Goal: Information Seeking & Learning: Find specific page/section

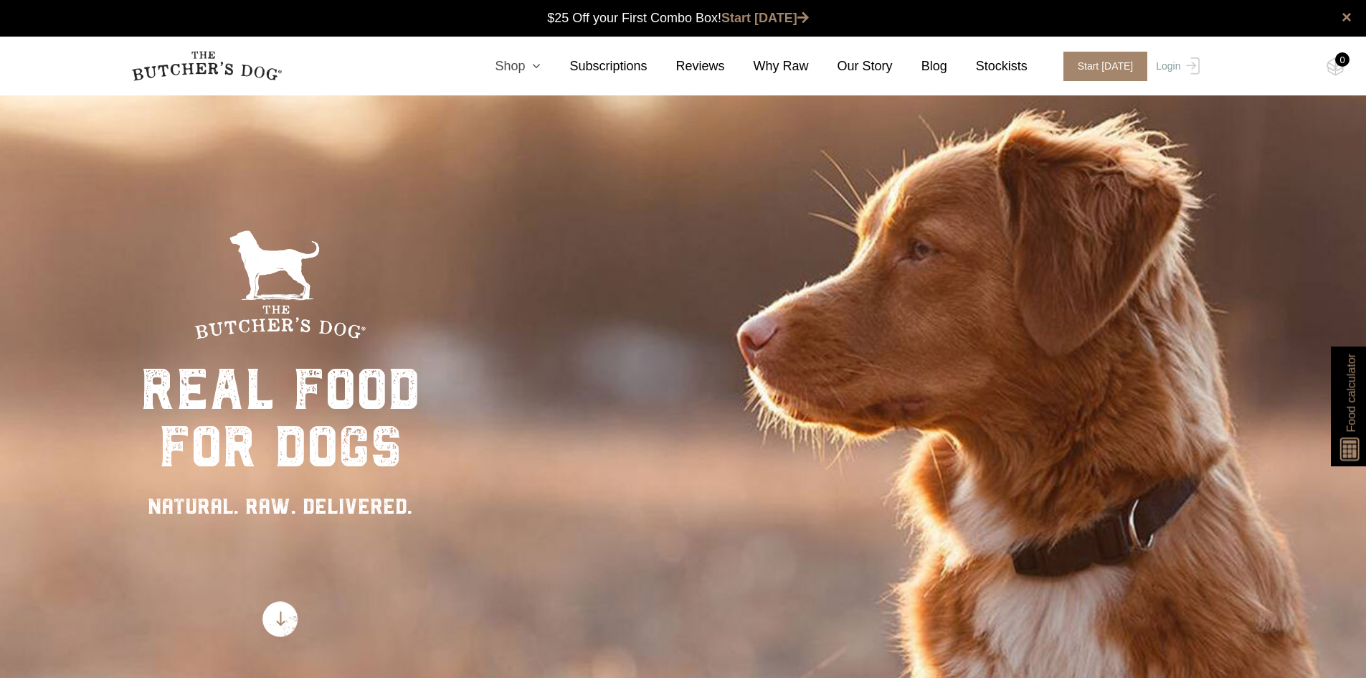
click at [537, 59] on link "Shop" at bounding box center [503, 66] width 75 height 19
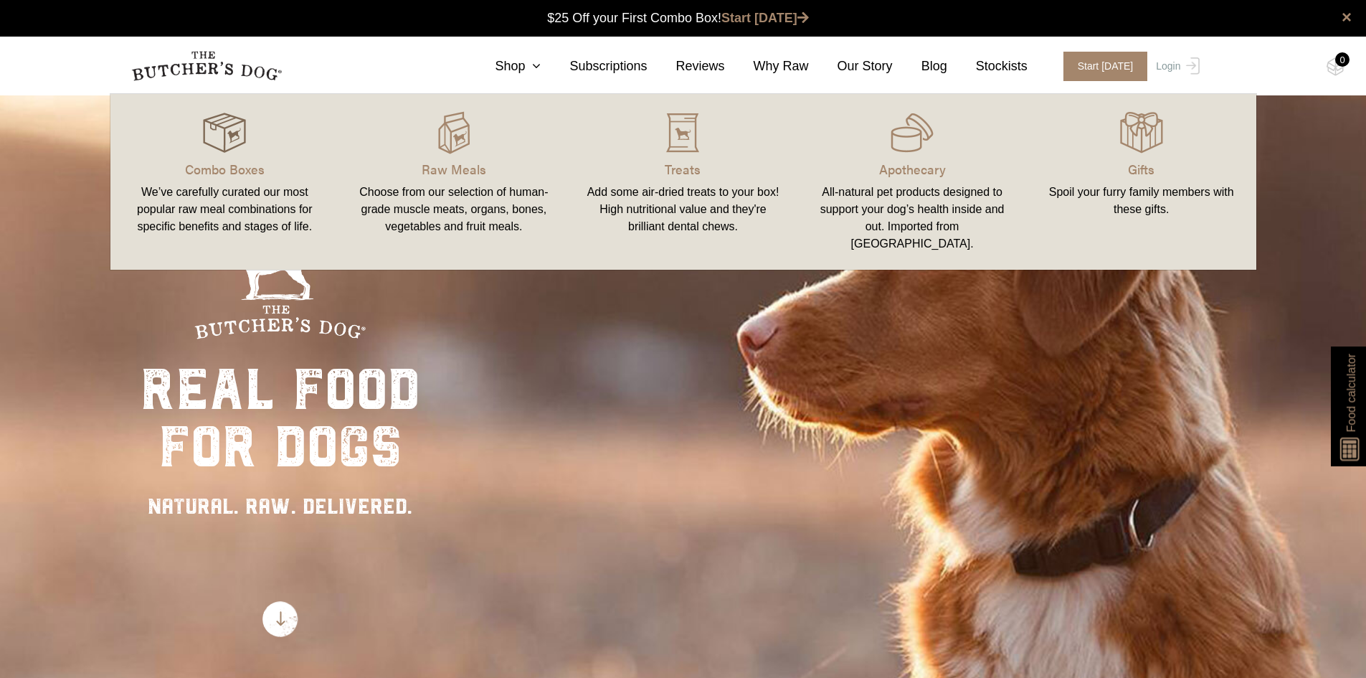
click at [223, 133] on img at bounding box center [224, 132] width 43 height 43
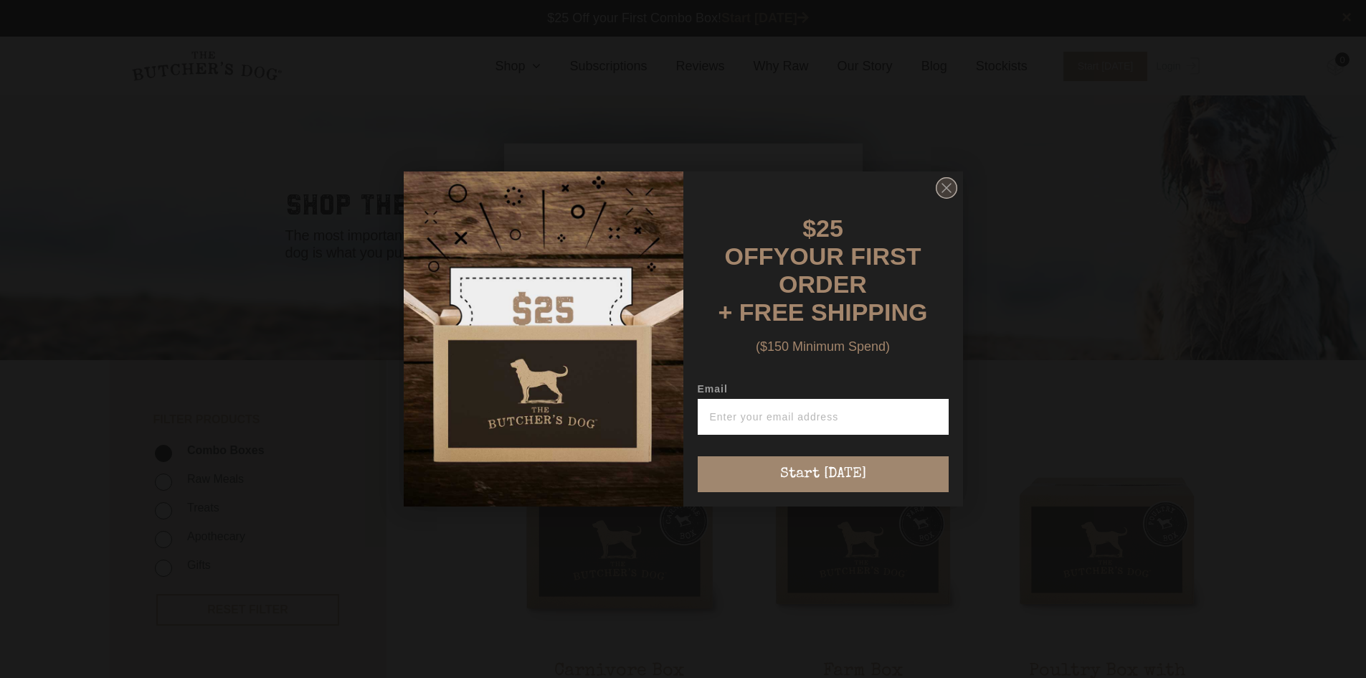
click at [942, 194] on circle "Close dialog" at bounding box center [946, 188] width 21 height 21
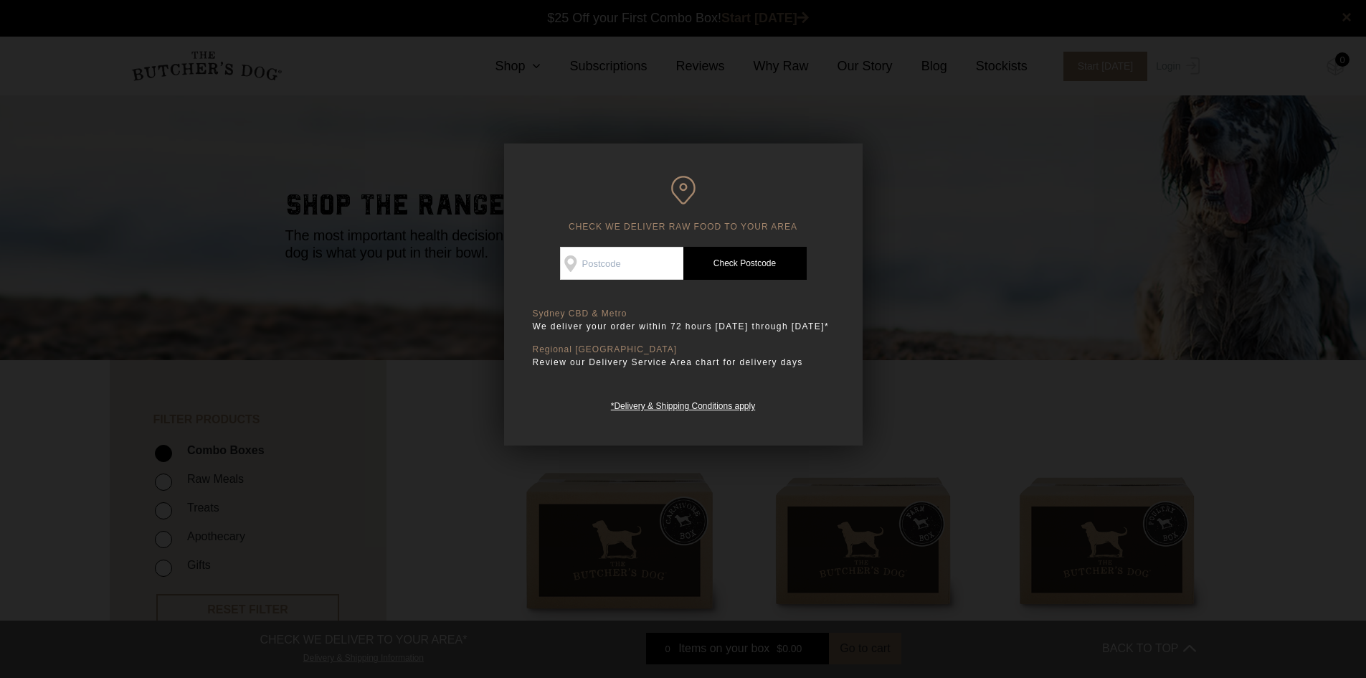
click at [605, 260] on input "Check Availability At" at bounding box center [621, 263] width 123 height 33
type input "2229"
click at [716, 258] on link "Check Postcode" at bounding box center [745, 263] width 123 height 33
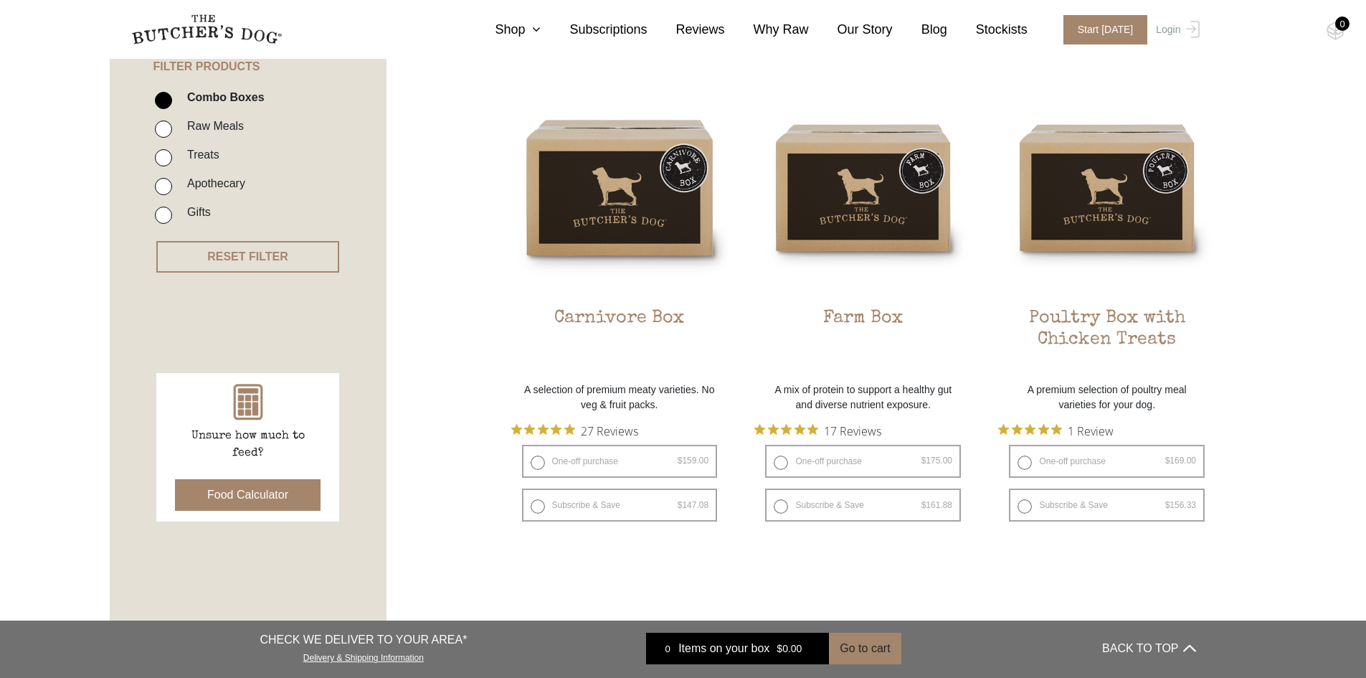
scroll to position [359, 0]
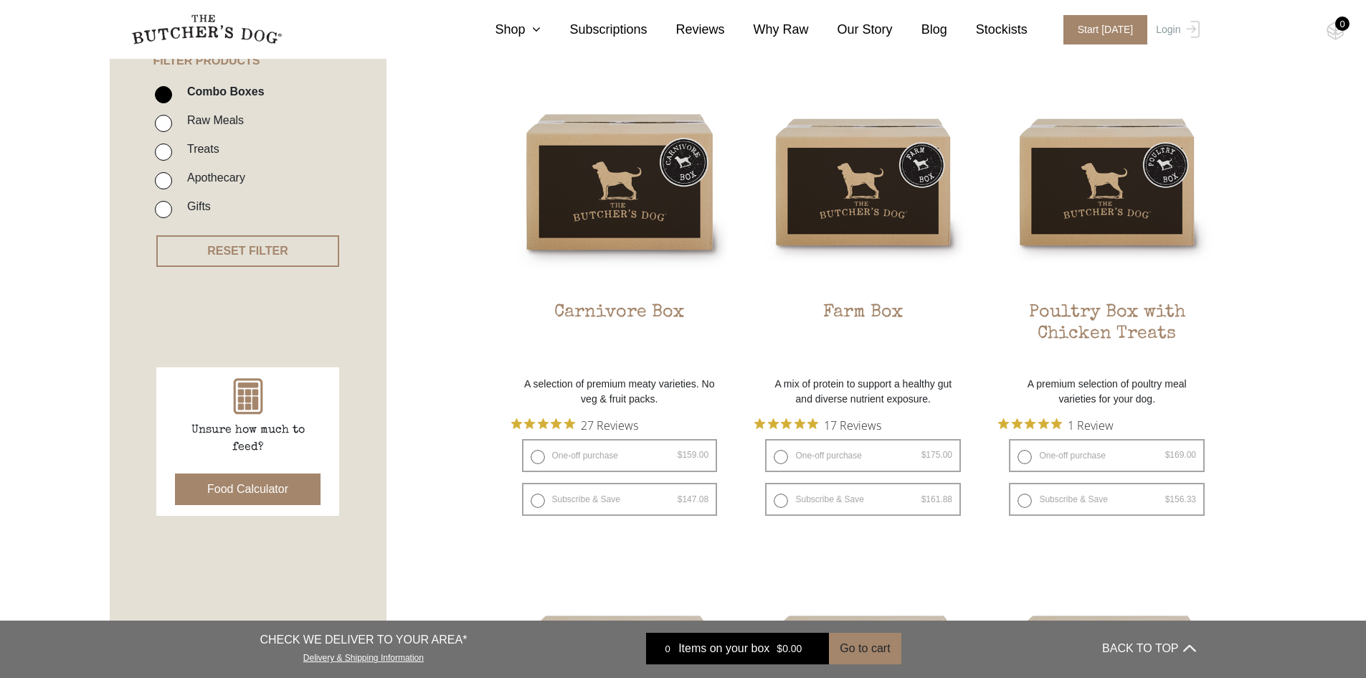
click at [162, 123] on input "Raw Meals" at bounding box center [163, 123] width 17 height 17
checkbox input "true"
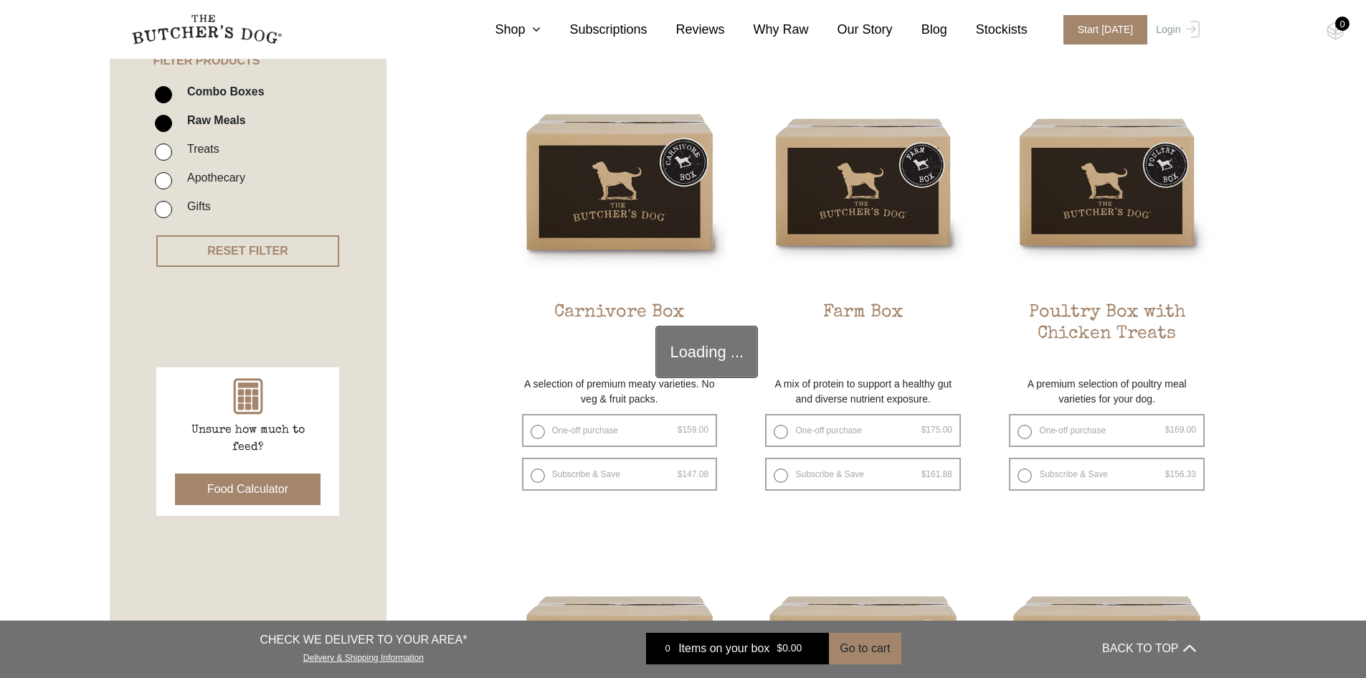
scroll to position [324, 0]
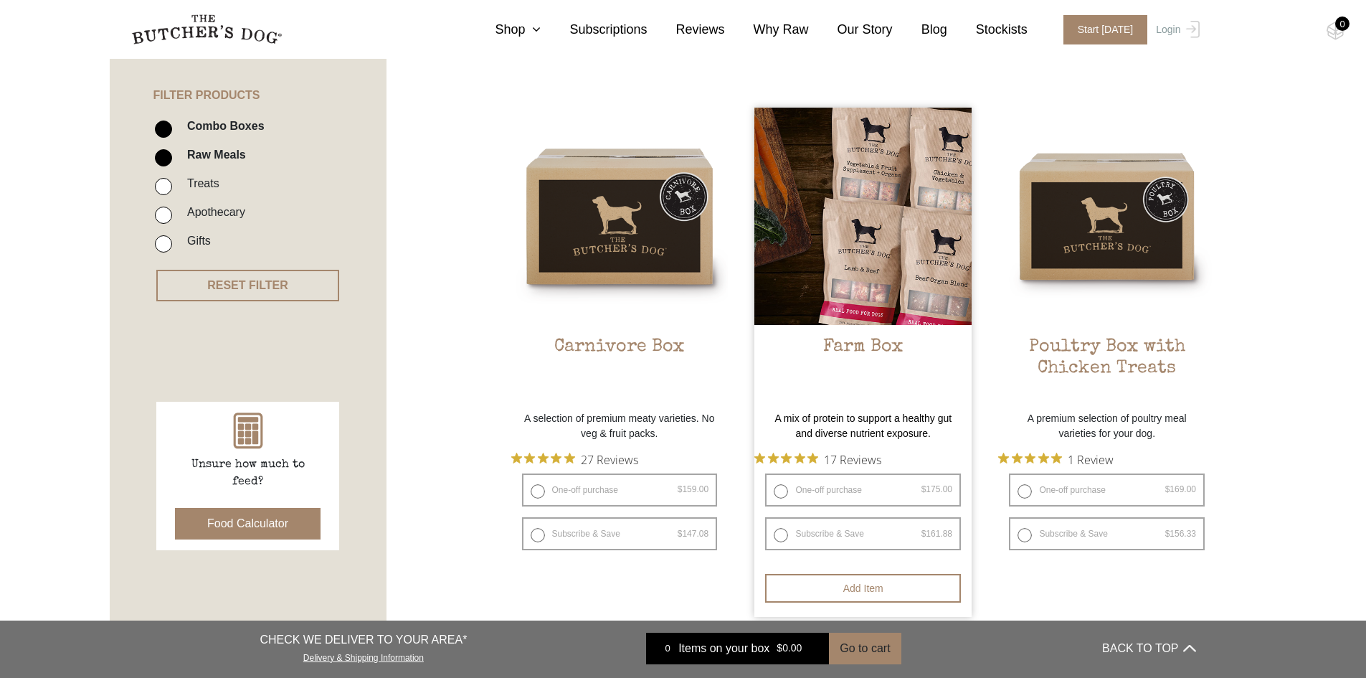
click at [863, 251] on img at bounding box center [863, 216] width 217 height 217
click at [880, 207] on img at bounding box center [863, 216] width 217 height 217
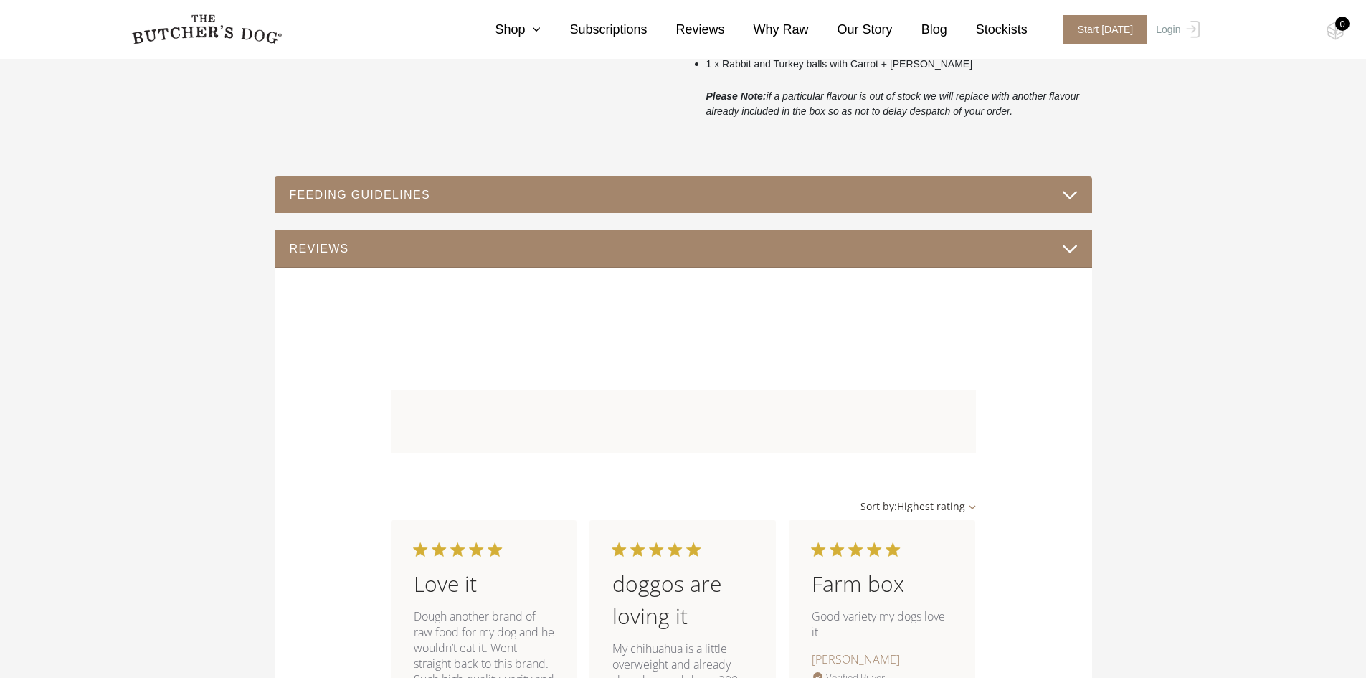
scroll to position [933, 0]
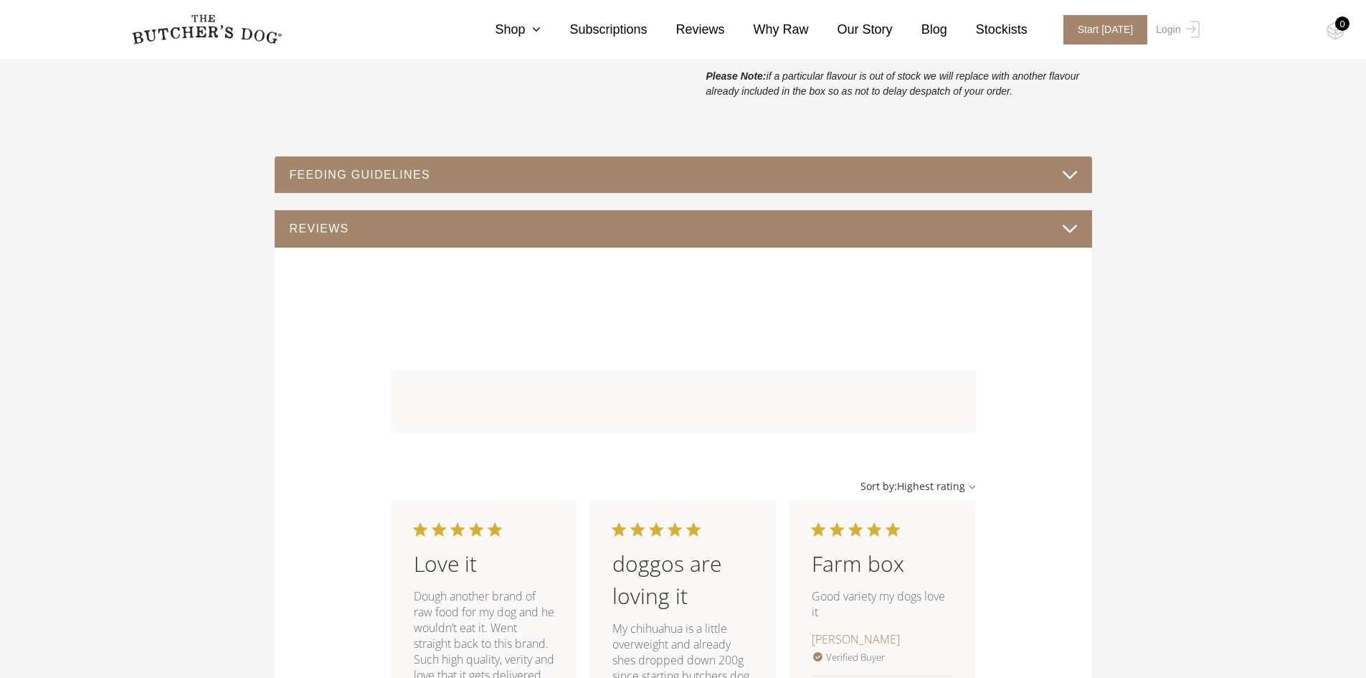
click at [324, 151] on div "A mix of protein to support a healthy gut and diverse nutrient exposure. To hel…" at bounding box center [684, 588] width 818 height 1813
click at [312, 185] on div "FEEDING GUIDELINES" at bounding box center [684, 174] width 818 height 37
click at [312, 179] on button "FEEDING GUIDELINES" at bounding box center [683, 174] width 789 height 19
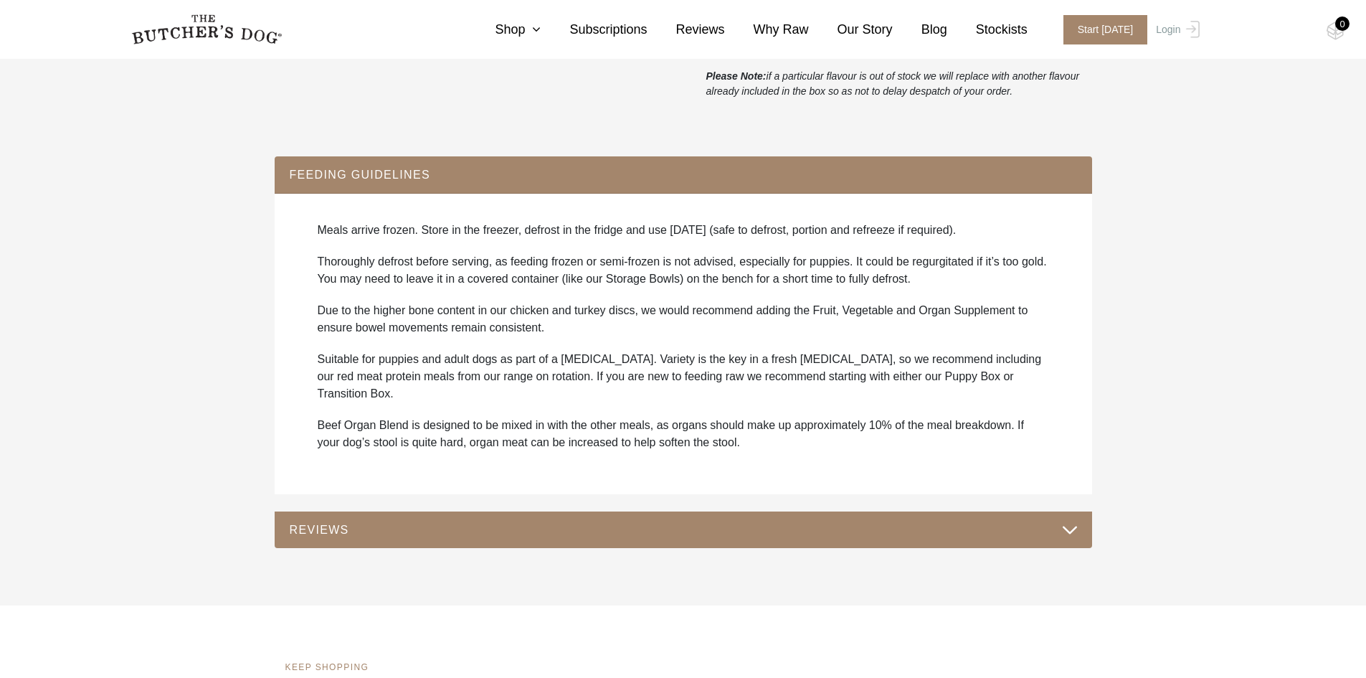
click at [312, 179] on button "FEEDING GUIDELINES" at bounding box center [683, 174] width 789 height 19
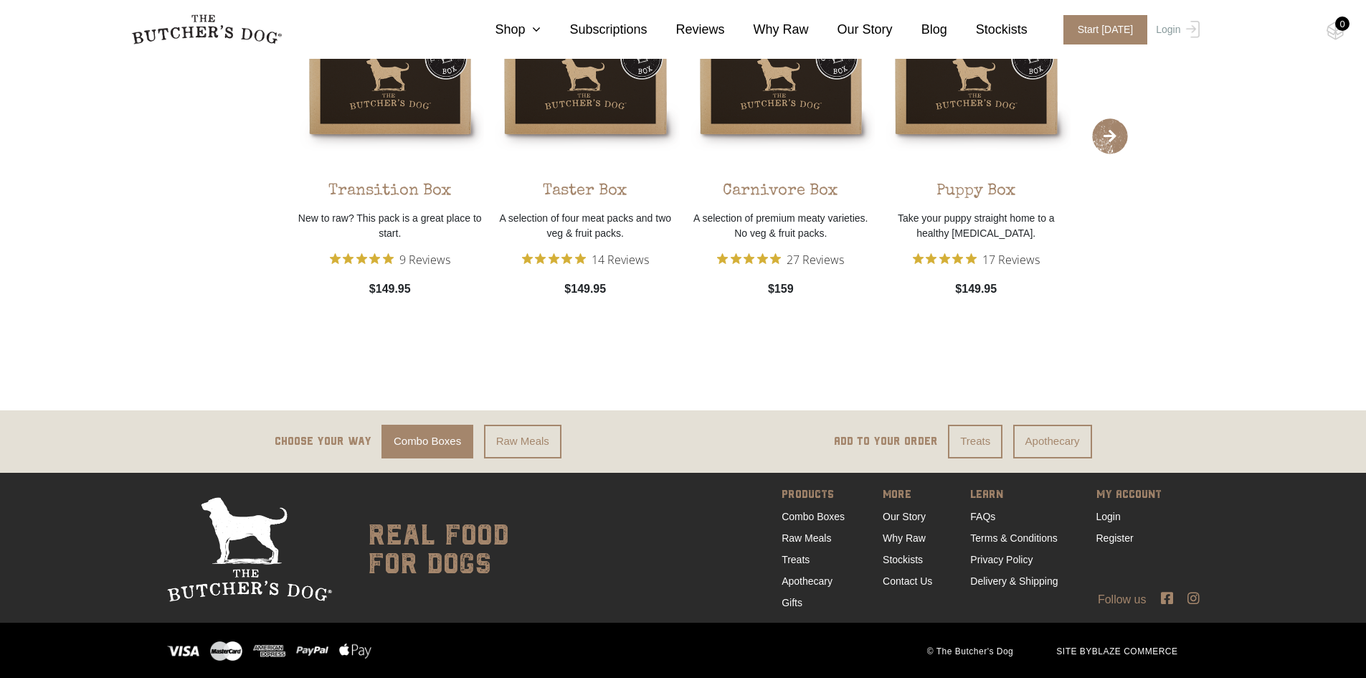
scroll to position [1369, 0]
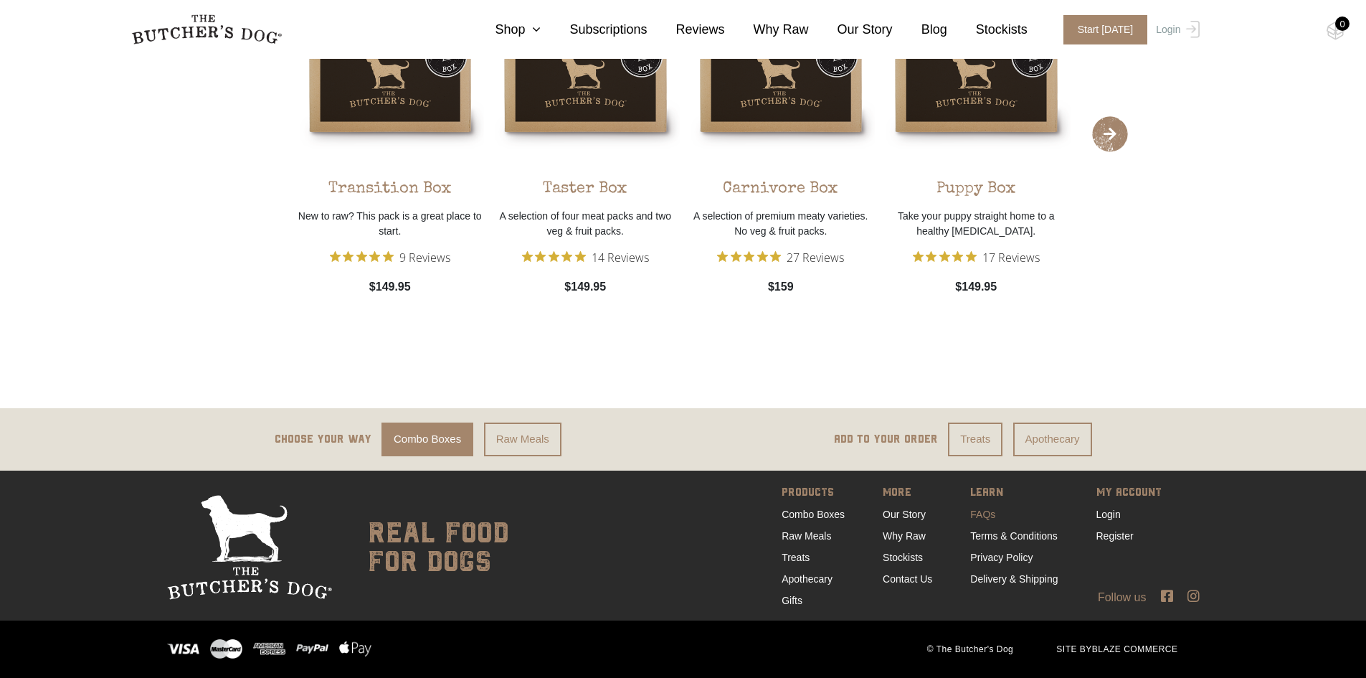
click at [976, 513] on link "FAQs" at bounding box center [983, 514] width 25 height 11
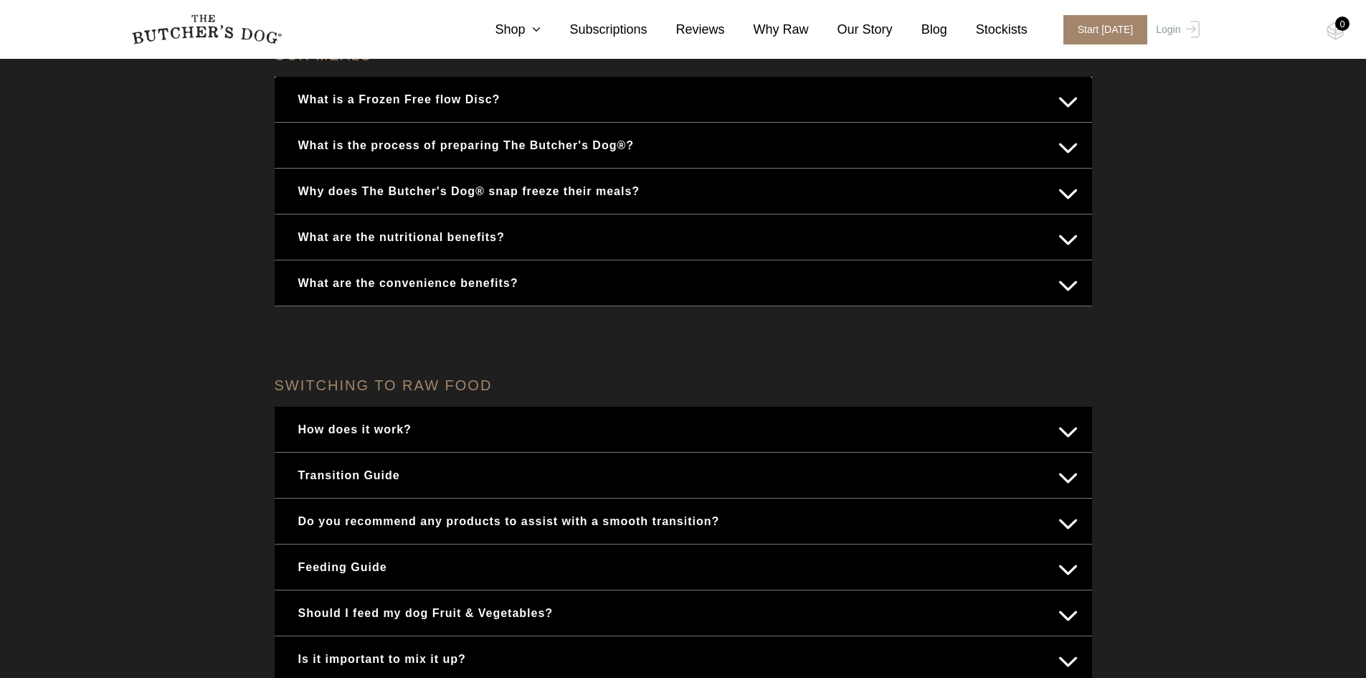
scroll to position [359, 0]
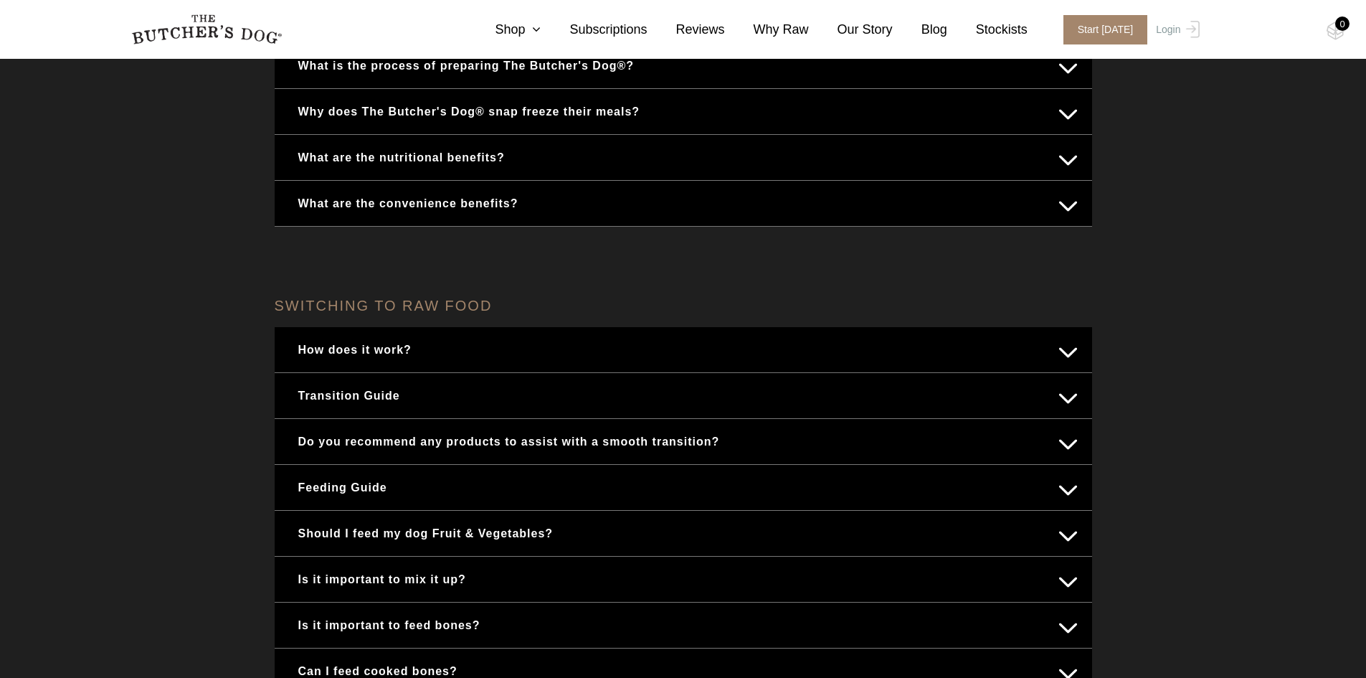
click at [298, 346] on button "How does it work?" at bounding box center [683, 350] width 789 height 28
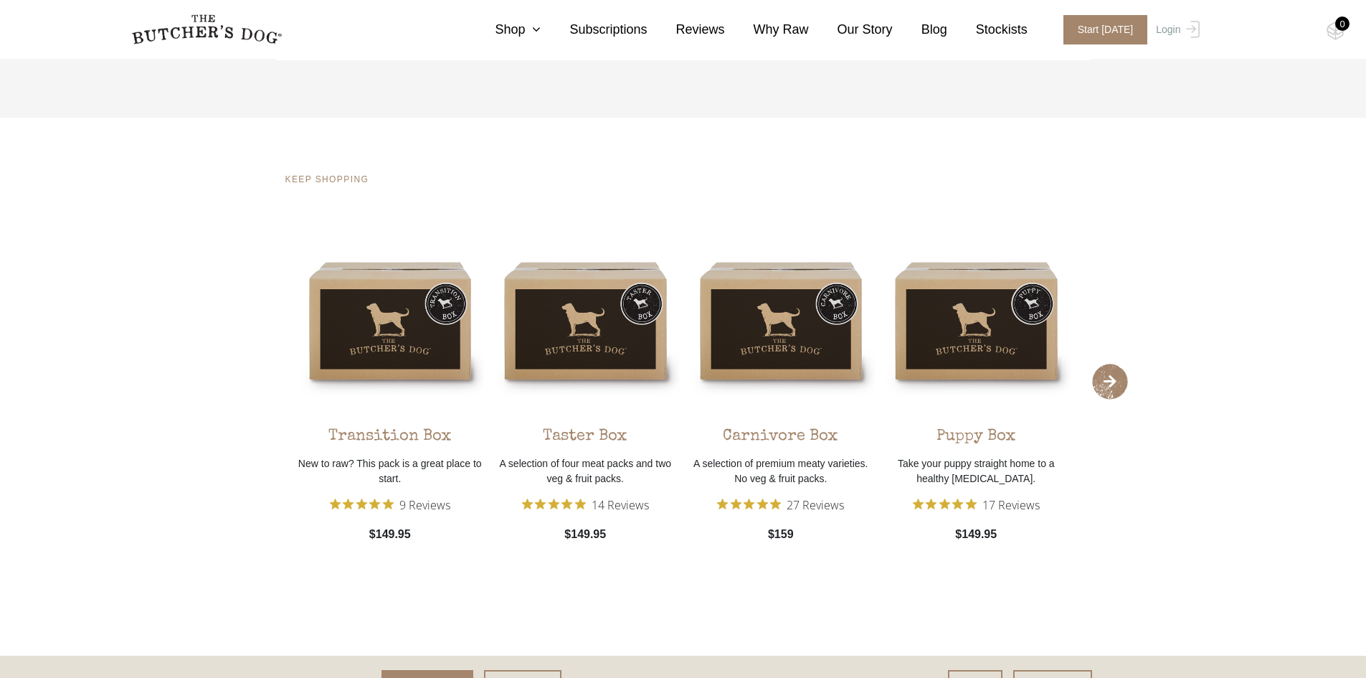
scroll to position [2617, 0]
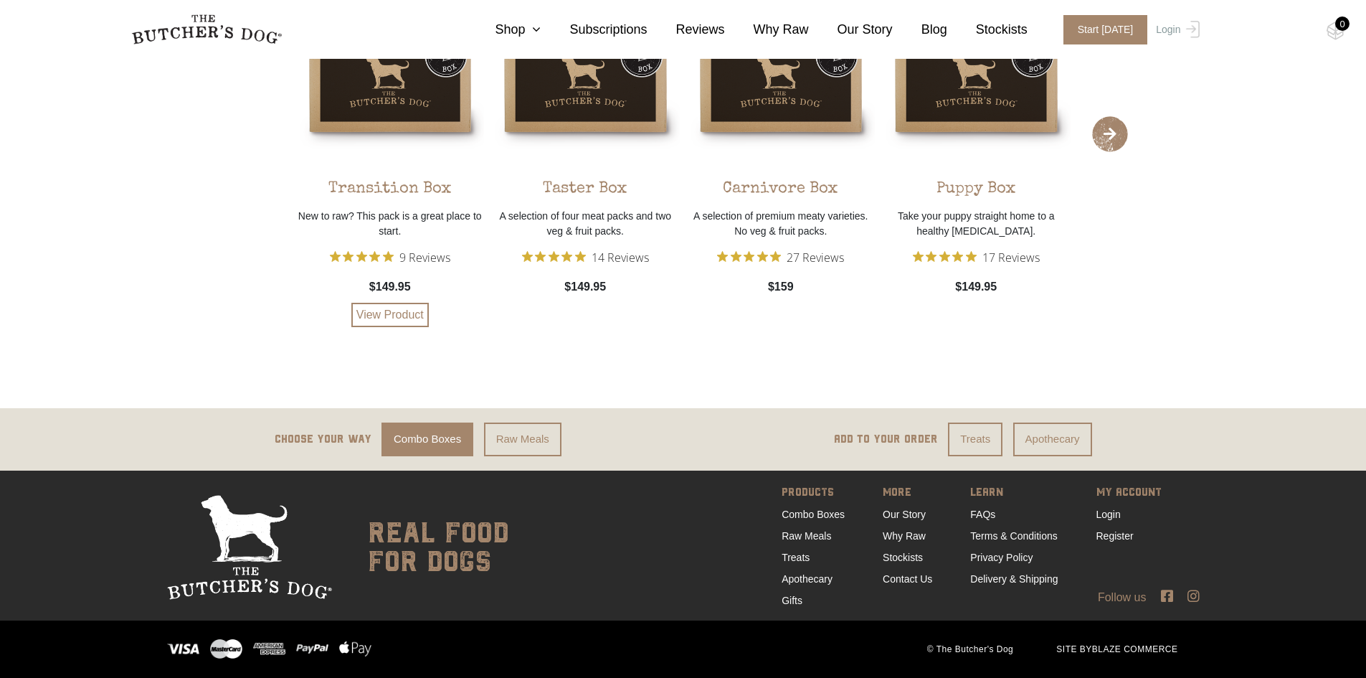
click at [387, 107] on div "Transition Box New to raw? This pack is a great place to start. 9 Reviews $149.…" at bounding box center [390, 153] width 189 height 349
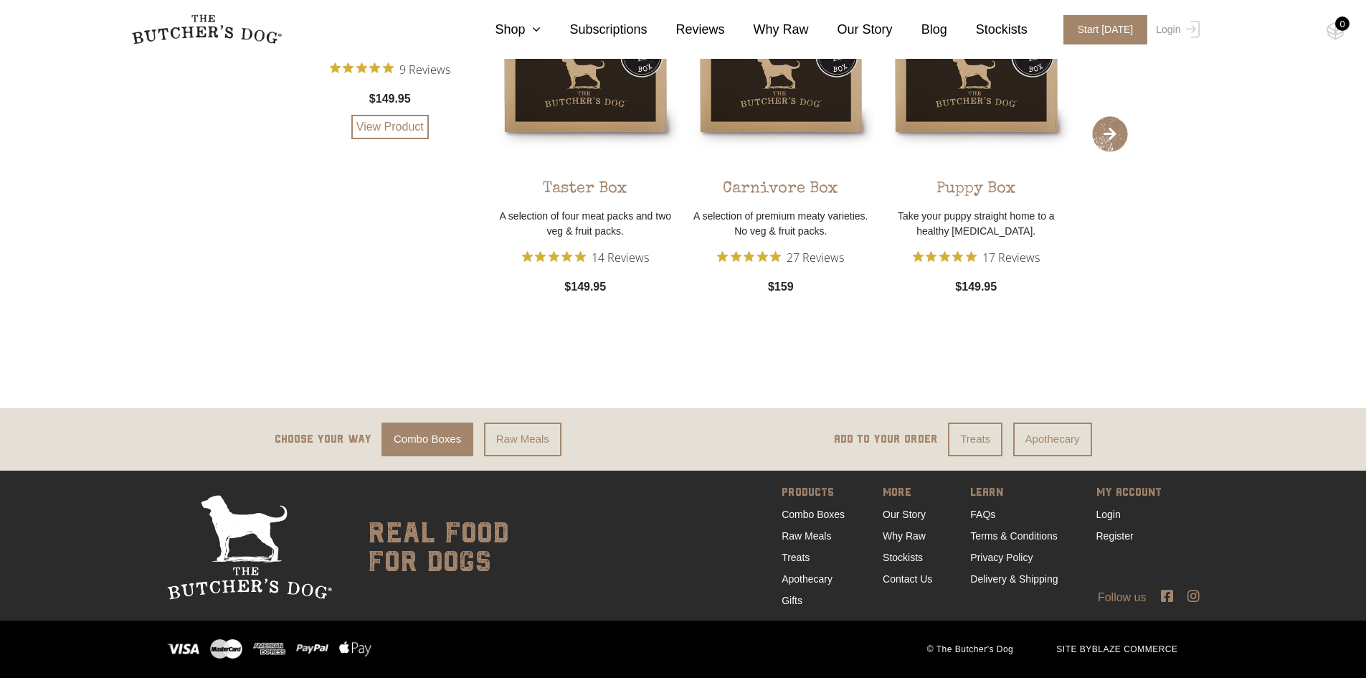
click at [369, 76] on div "Transition Box New to raw? This pack is a great place to start. 9 Reviews $149.…" at bounding box center [390, 59] width 189 height 160
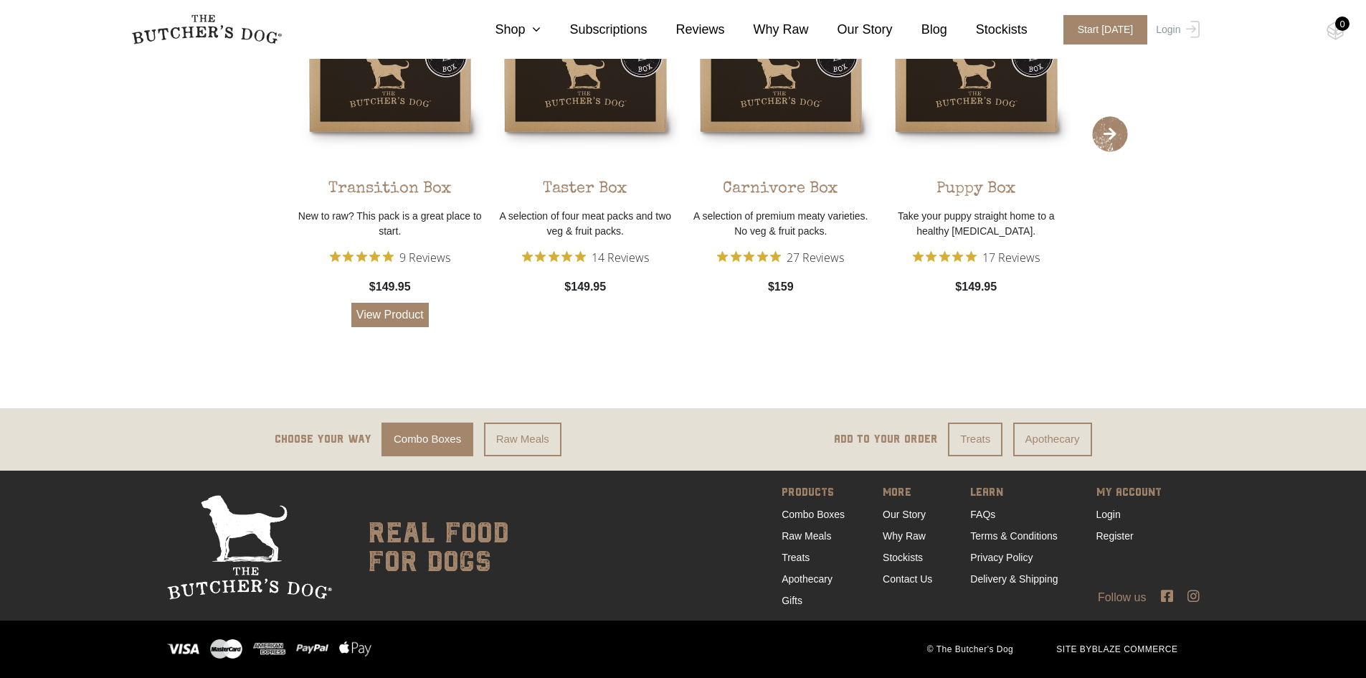
click at [407, 304] on link "View Product" at bounding box center [389, 315] width 77 height 24
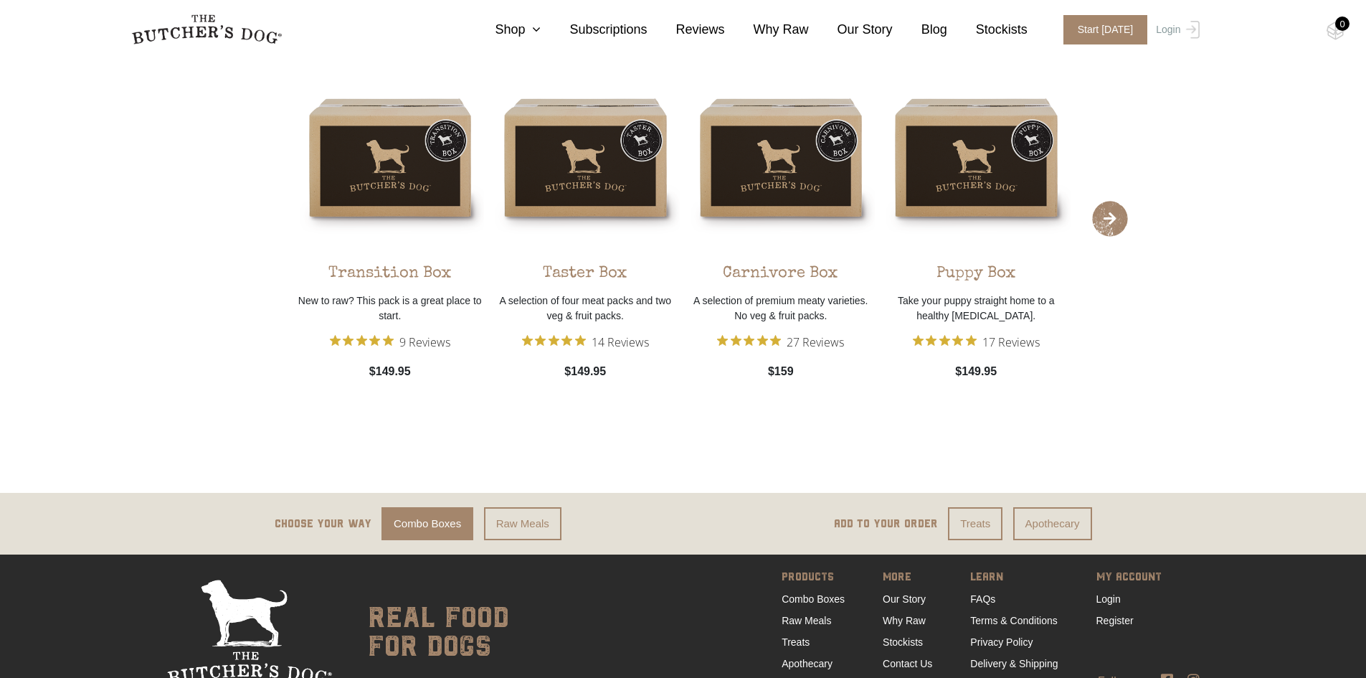
scroll to position [2922, 0]
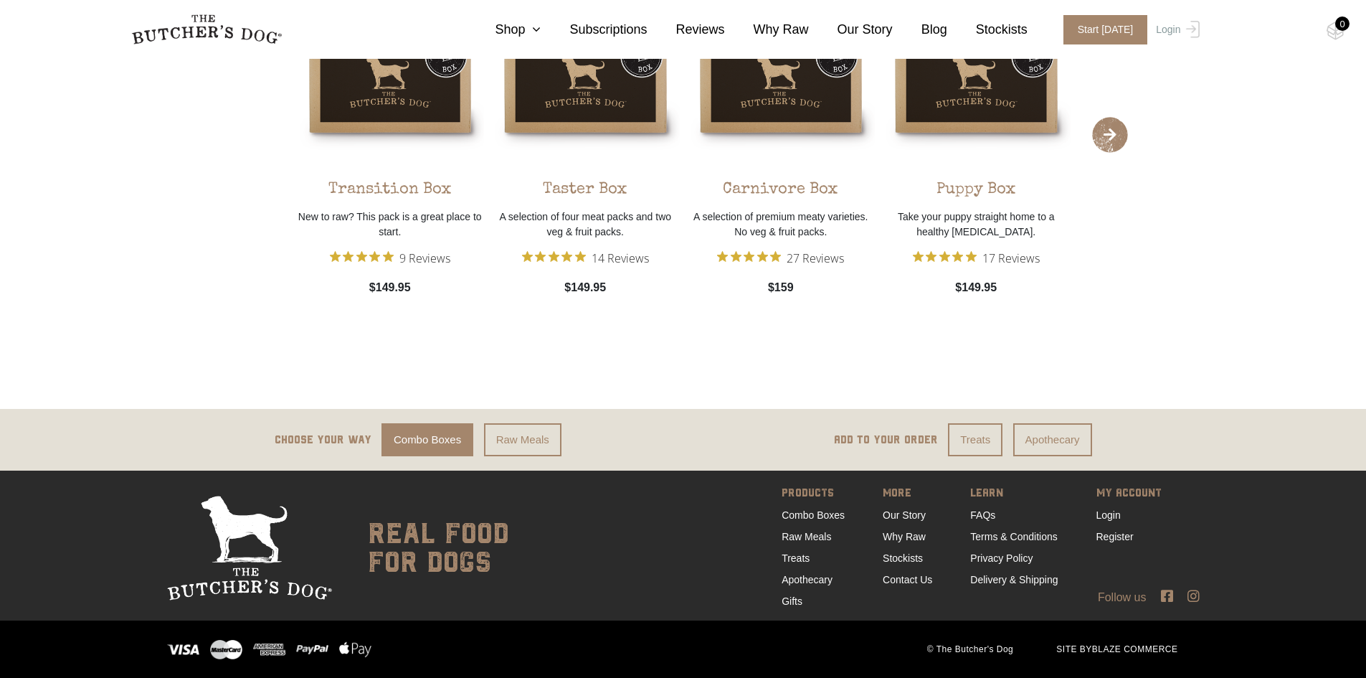
click at [425, 433] on link "Combo Boxes" at bounding box center [428, 440] width 92 height 34
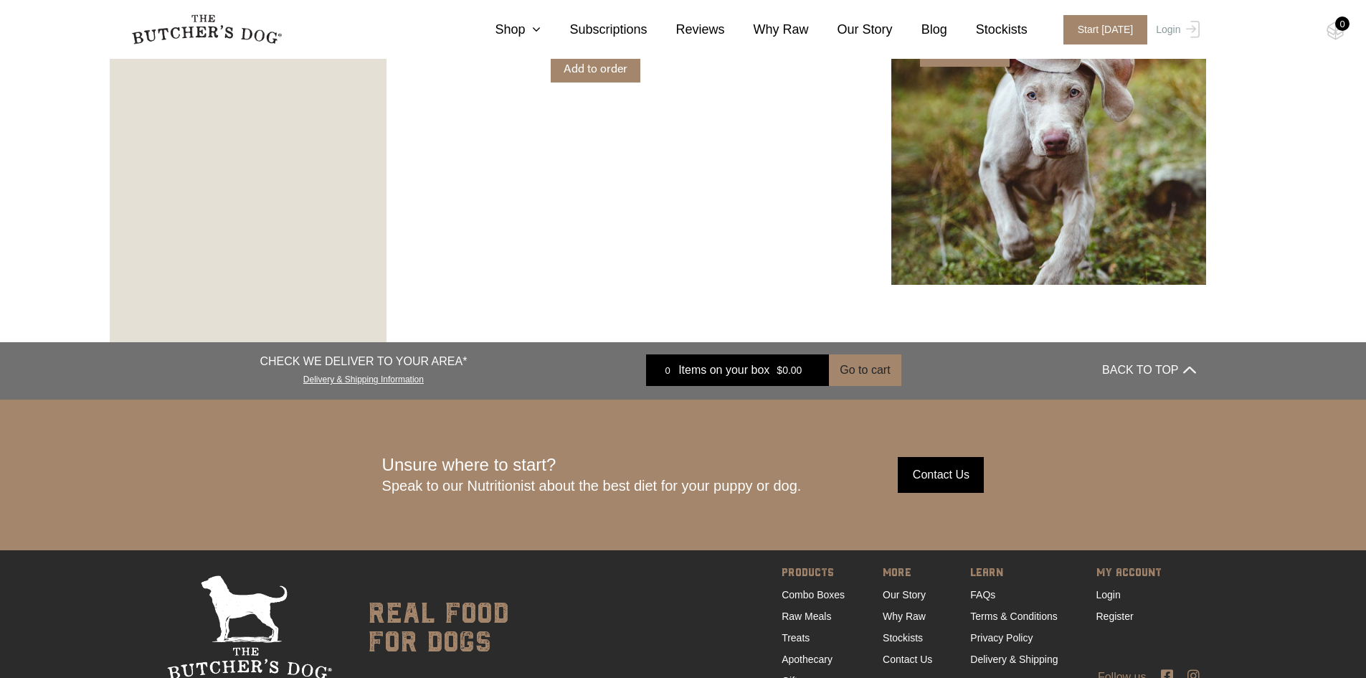
scroll to position [2116, 0]
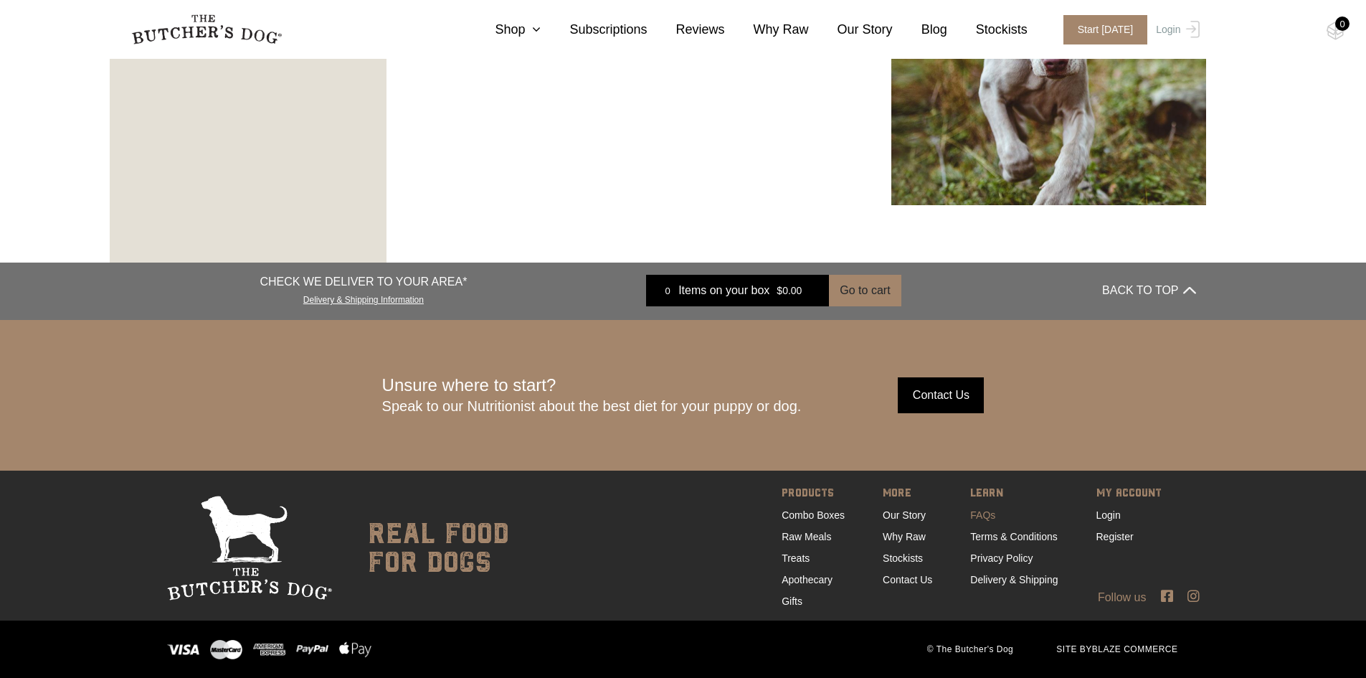
click at [975, 512] on link "FAQs" at bounding box center [983, 514] width 25 height 11
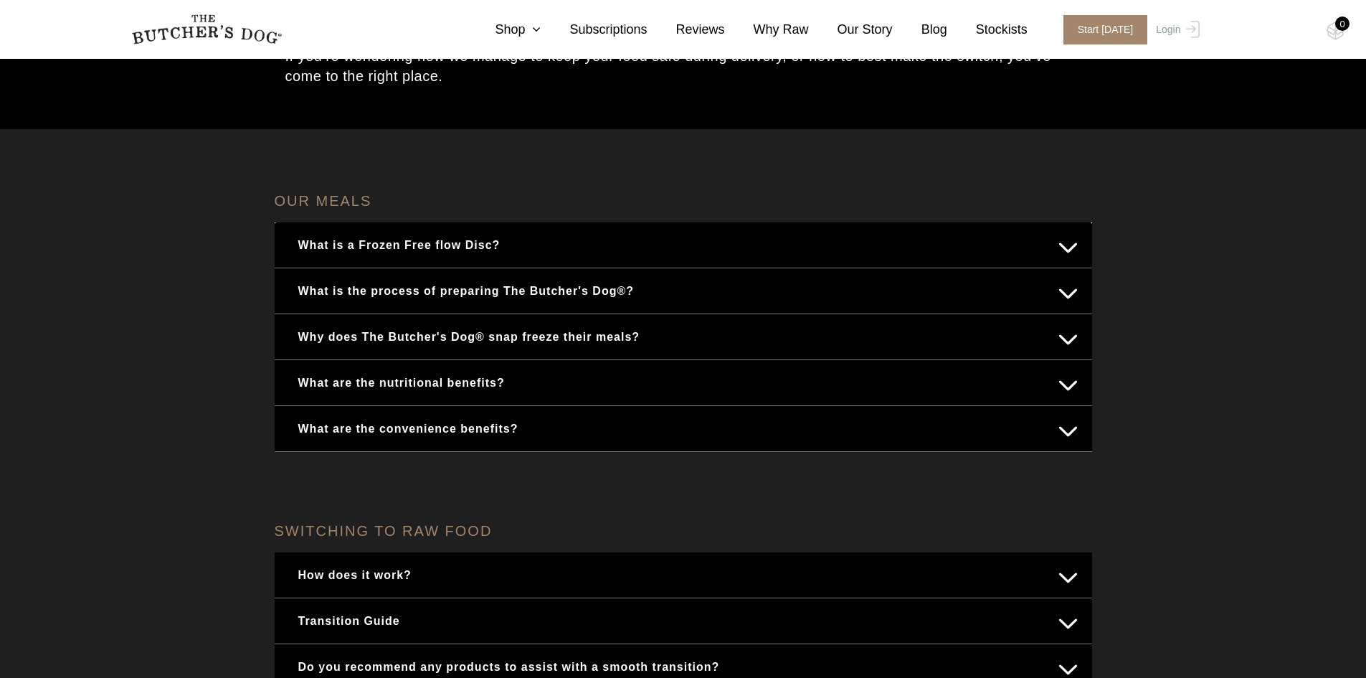
scroll to position [143, 0]
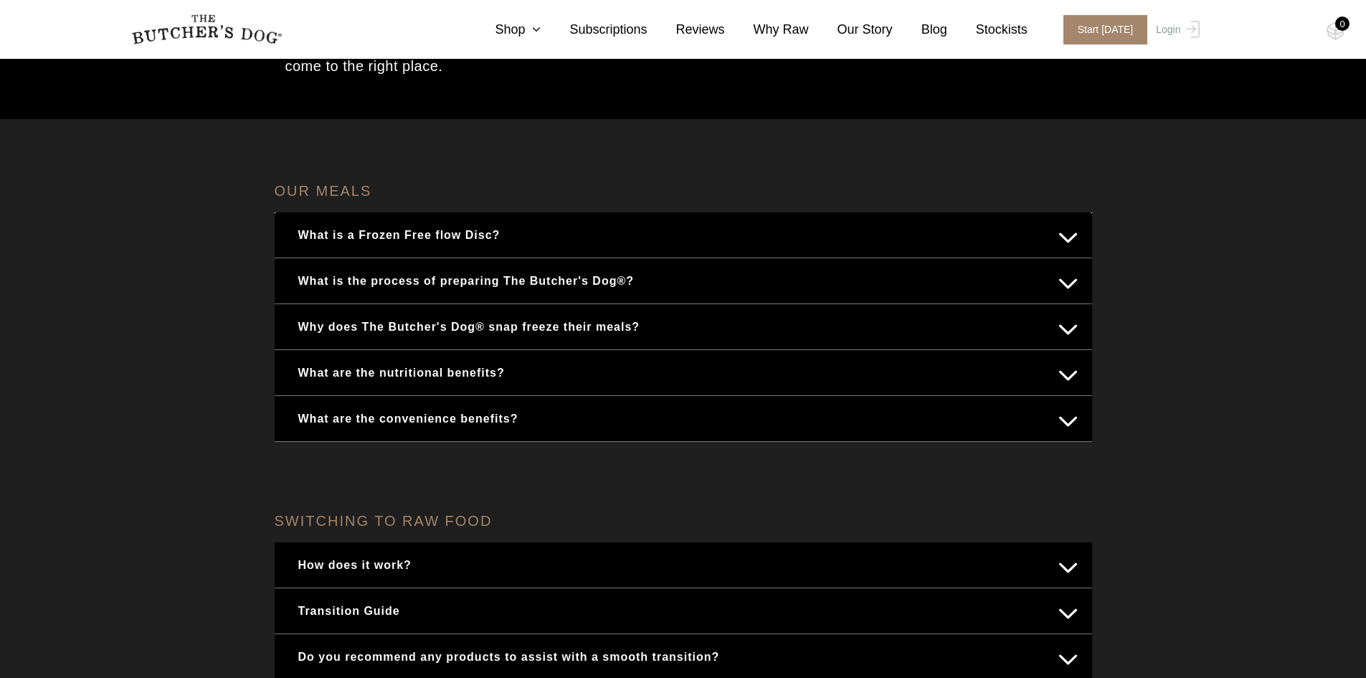
click at [334, 334] on button "Why does The Butcher's Dog® snap freeze their meals?" at bounding box center [683, 327] width 789 height 28
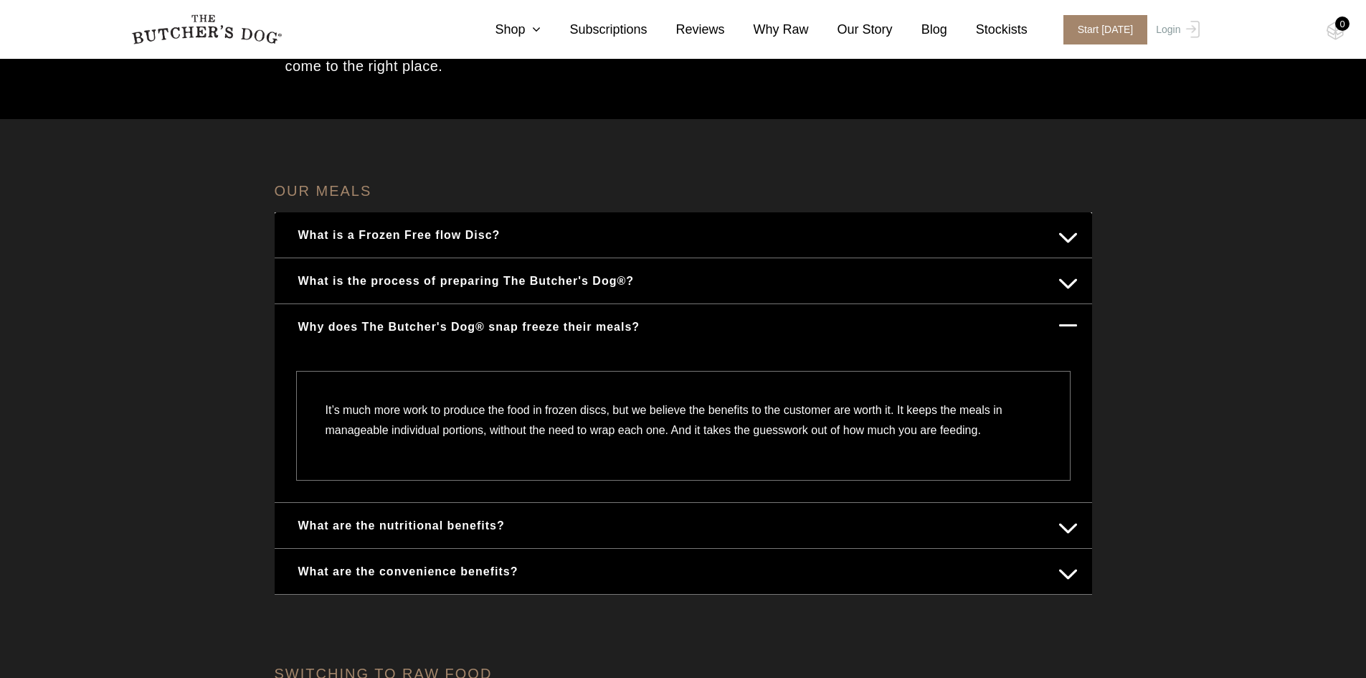
click at [334, 334] on button "Why does The Butcher's Dog® snap freeze their meals?" at bounding box center [683, 327] width 789 height 28
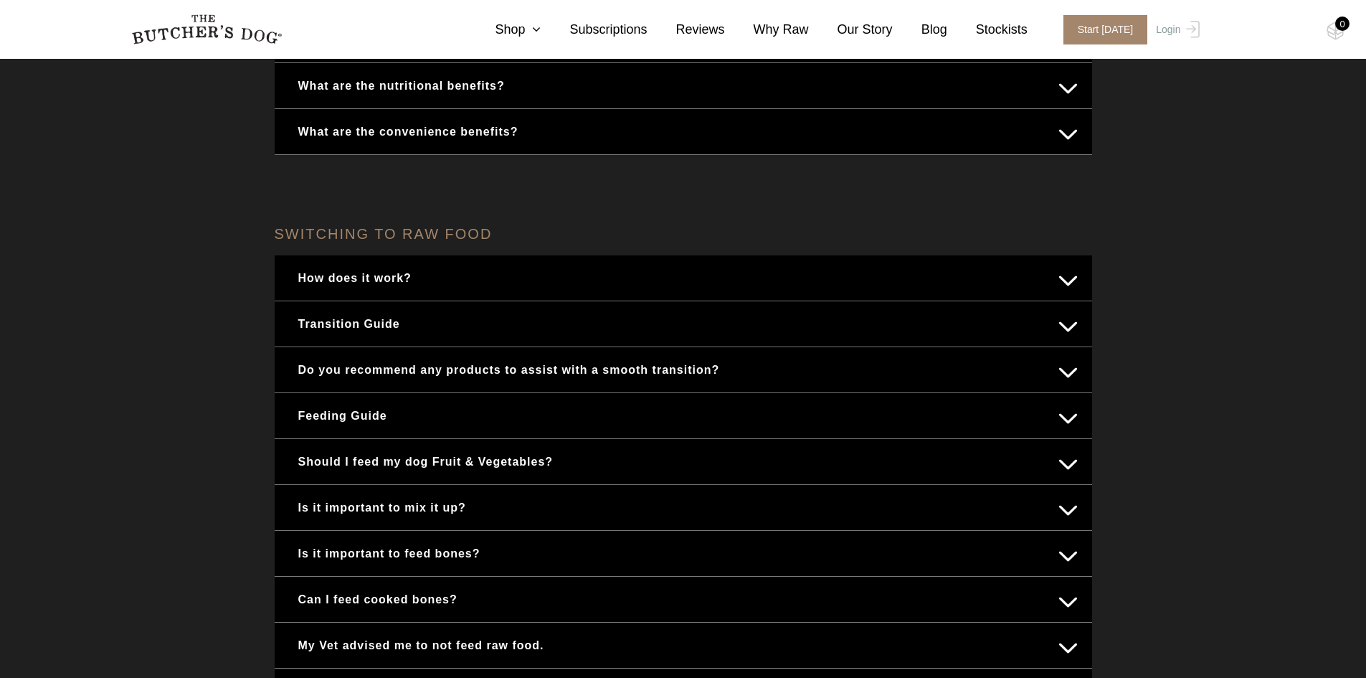
scroll to position [502, 0]
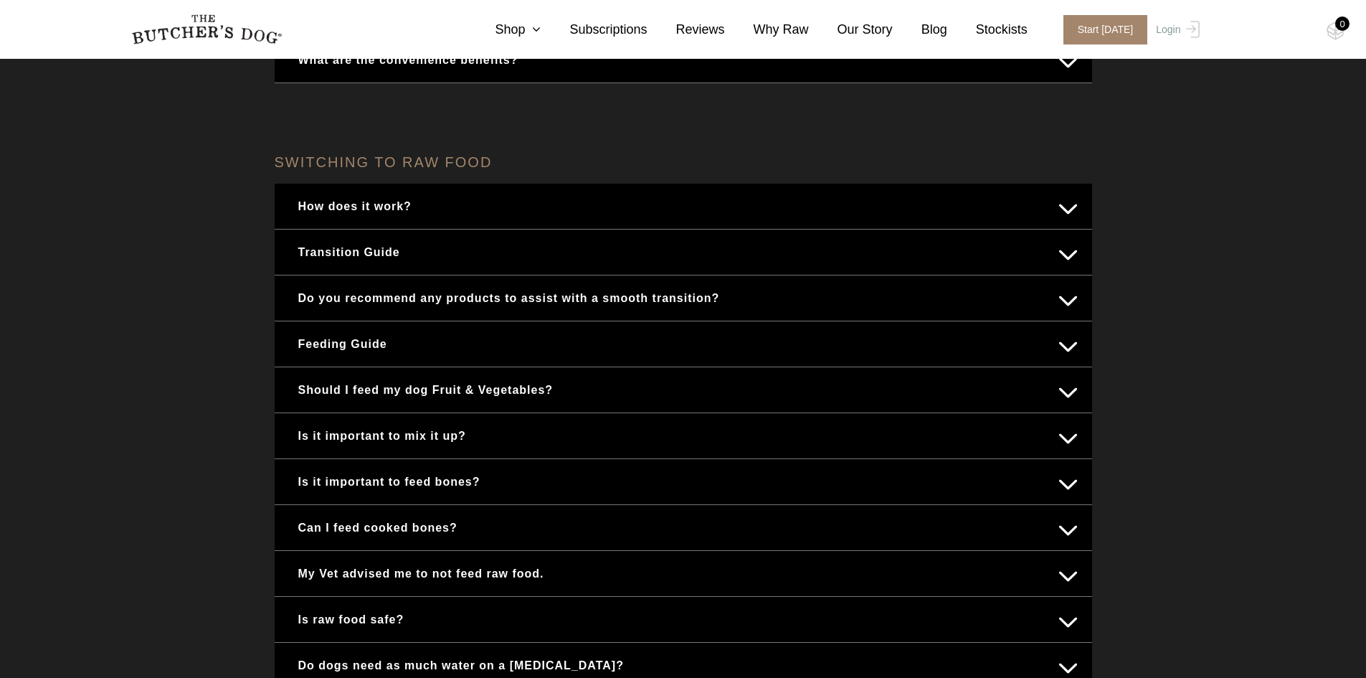
click at [384, 390] on button "Should I feed my dog Fruit & Vegetables?" at bounding box center [683, 390] width 789 height 28
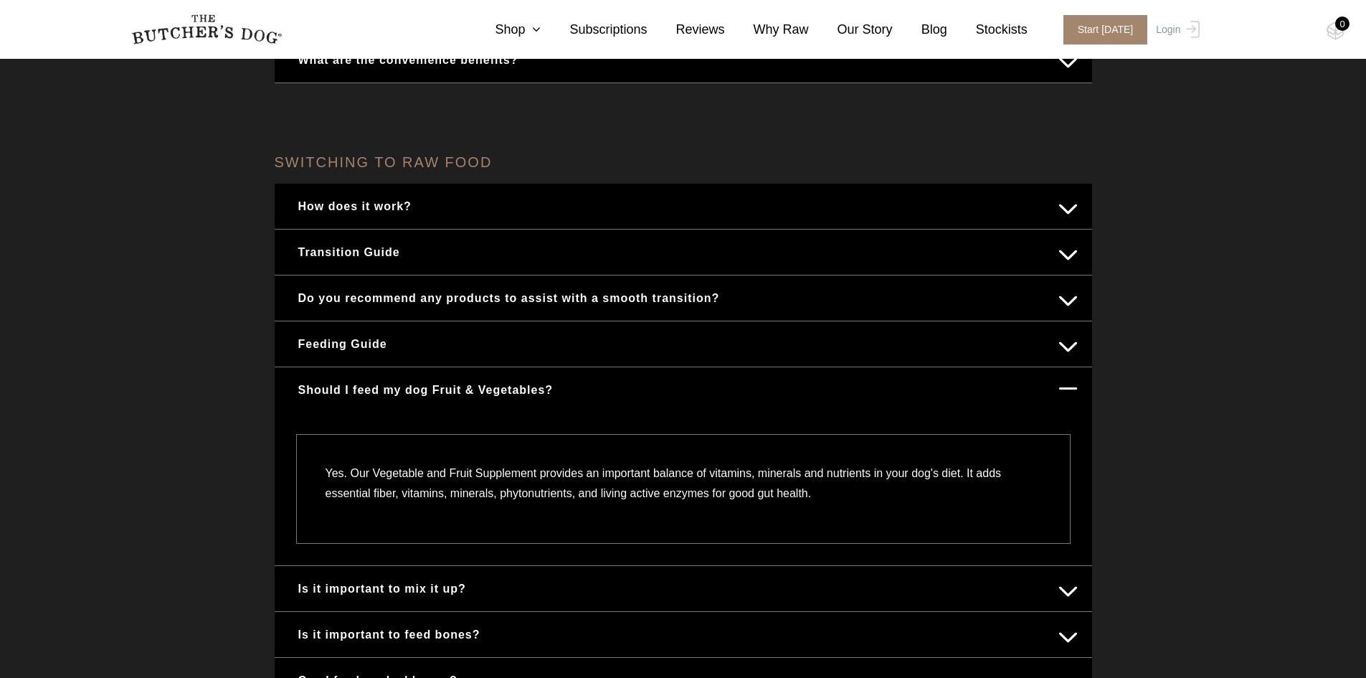
click at [384, 390] on button "Should I feed my dog Fruit & Vegetables?" at bounding box center [683, 390] width 789 height 28
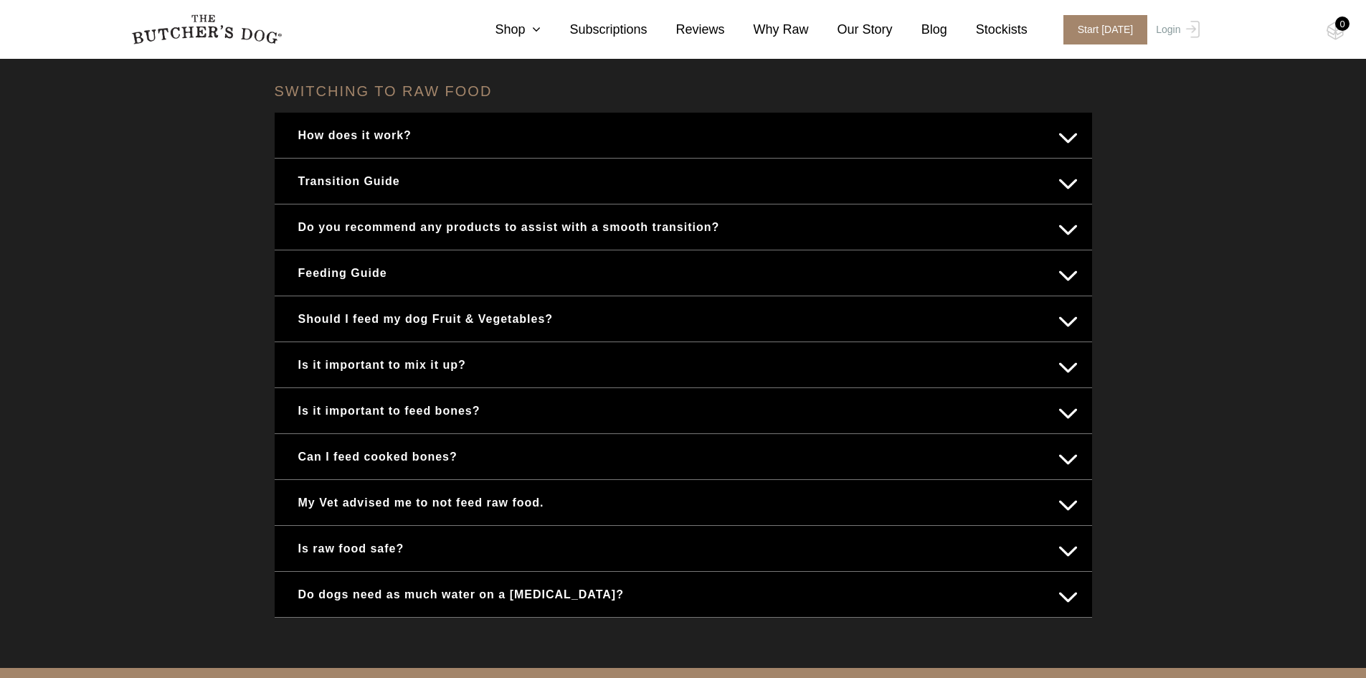
scroll to position [574, 0]
click at [324, 400] on button "Is it important to feed bones?" at bounding box center [683, 410] width 789 height 28
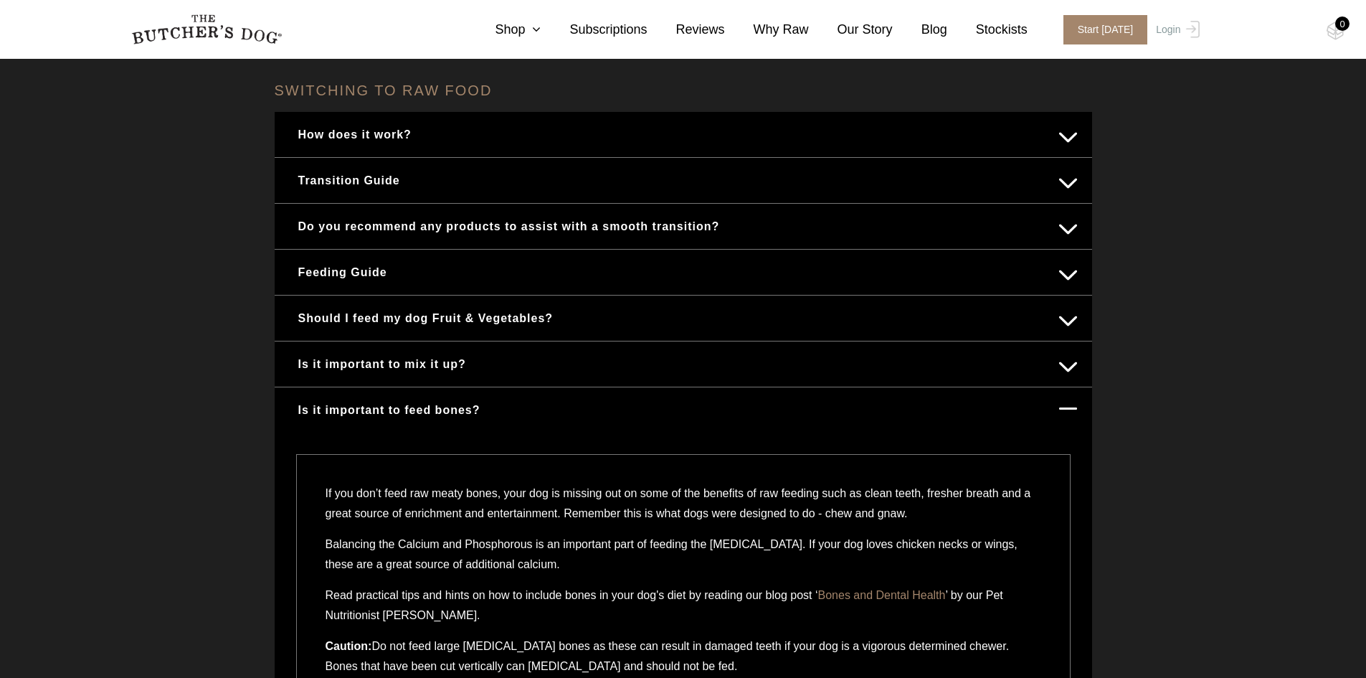
click at [324, 400] on button "Is it important to feed bones?" at bounding box center [683, 410] width 789 height 28
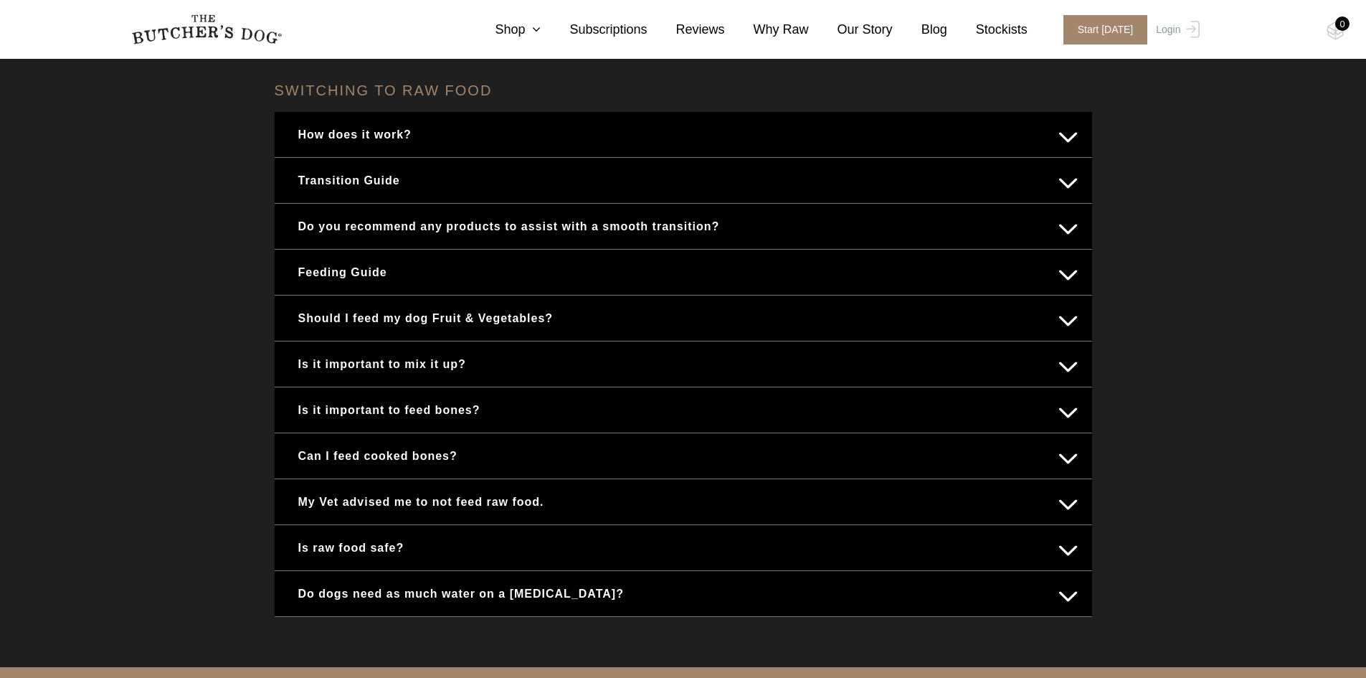
scroll to position [646, 0]
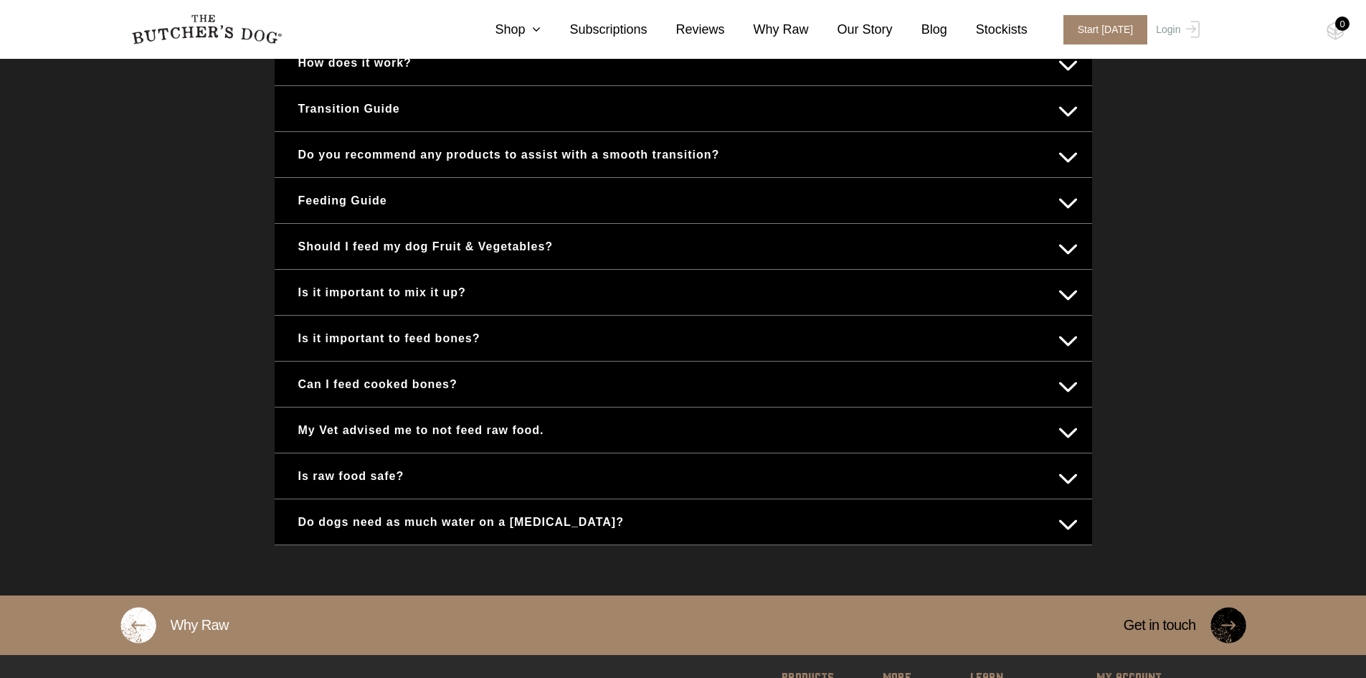
click at [373, 458] on div "Is raw food safe?" at bounding box center [684, 475] width 818 height 45
click at [349, 473] on button "Is raw food safe?" at bounding box center [683, 476] width 789 height 28
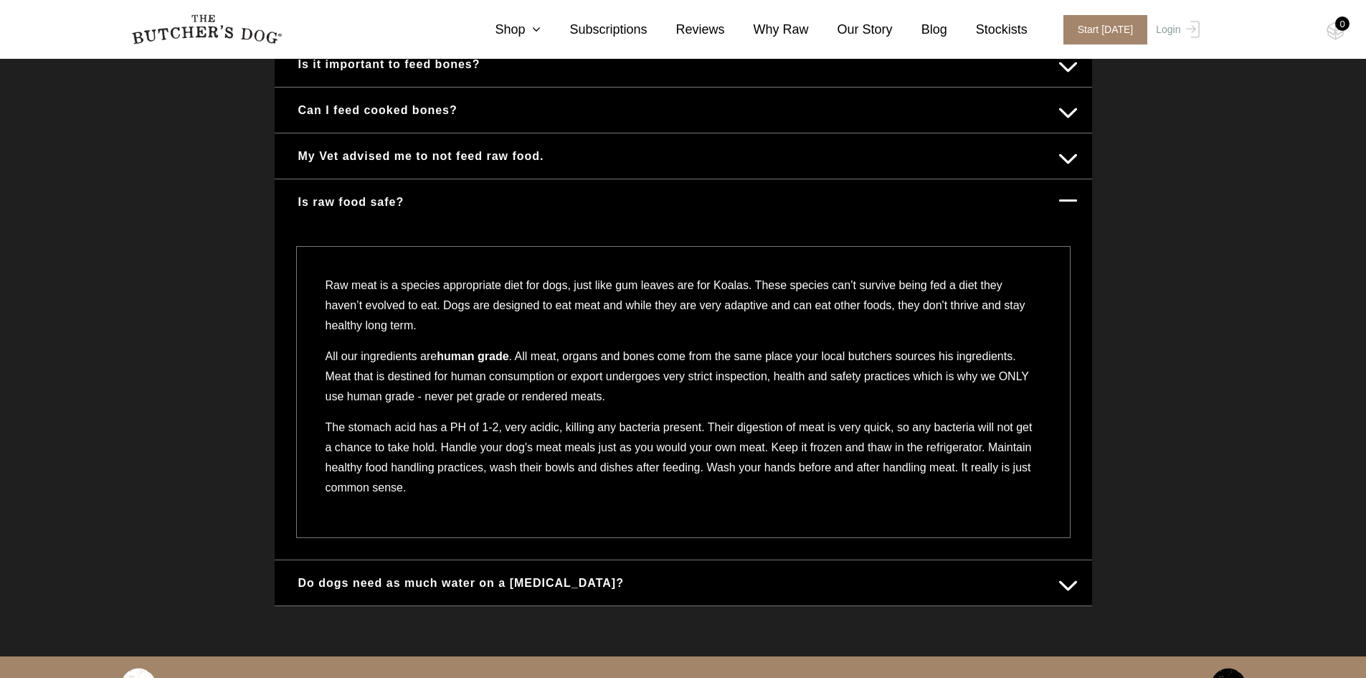
scroll to position [1004, 0]
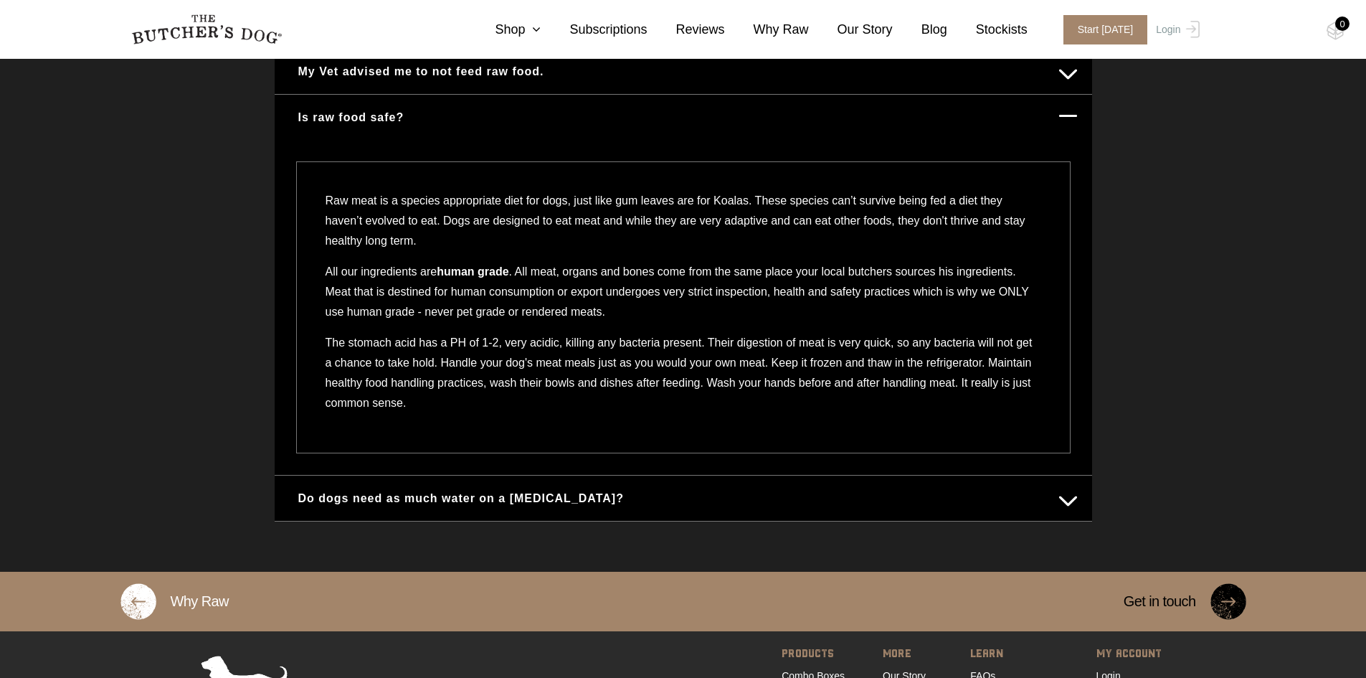
click at [367, 498] on button "Do dogs need as much water on a raw diet?" at bounding box center [683, 498] width 789 height 28
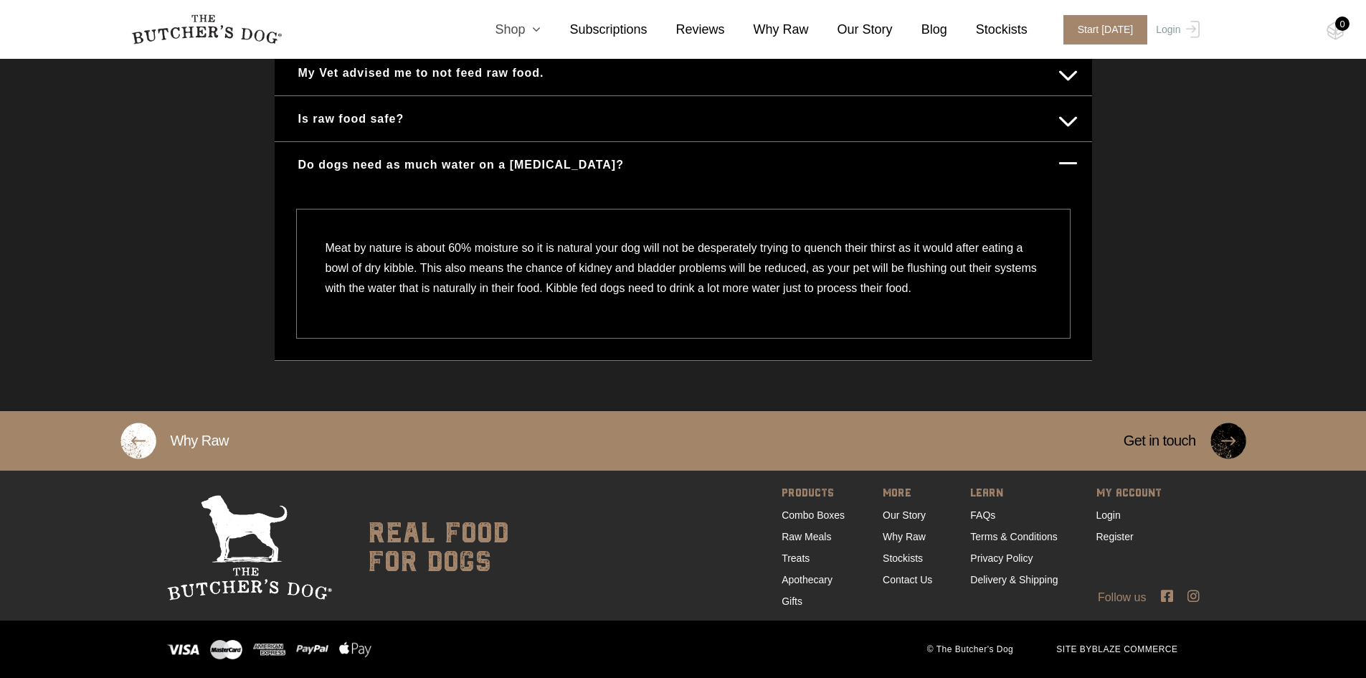
click at [541, 35] on icon at bounding box center [533, 29] width 16 height 13
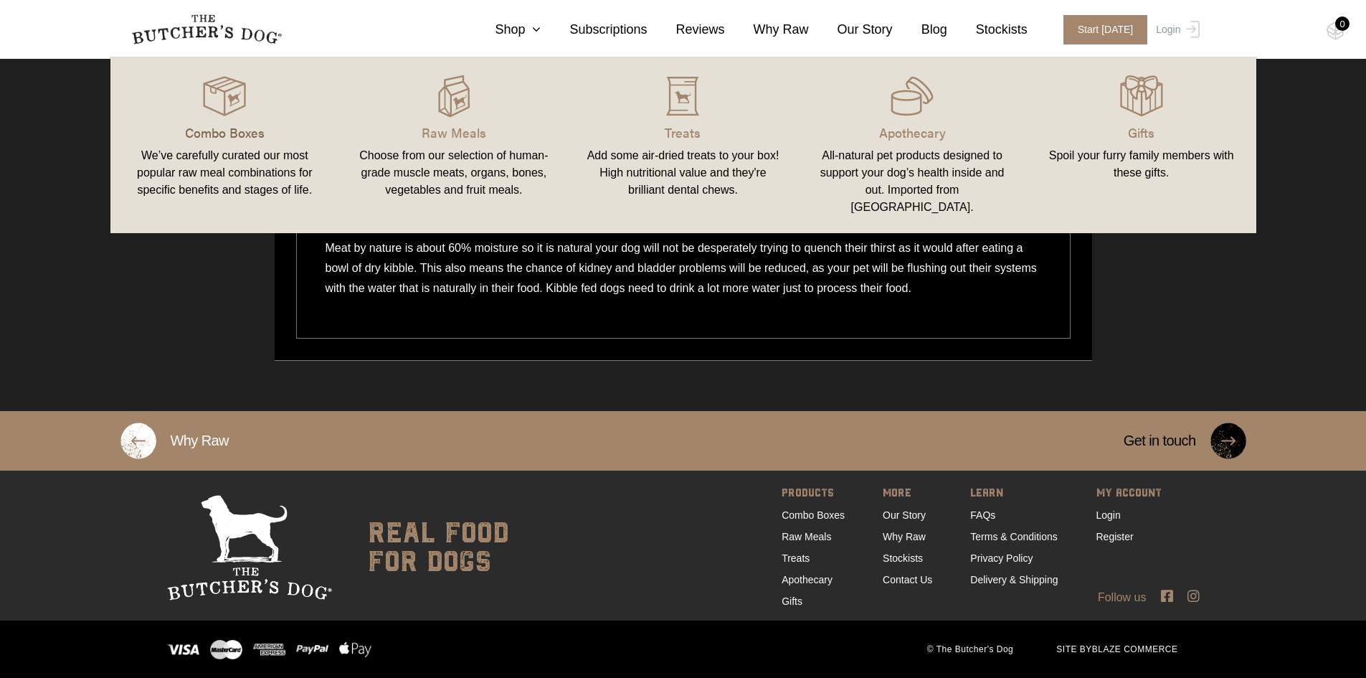
click at [215, 131] on p "Combo Boxes" at bounding box center [225, 132] width 195 height 19
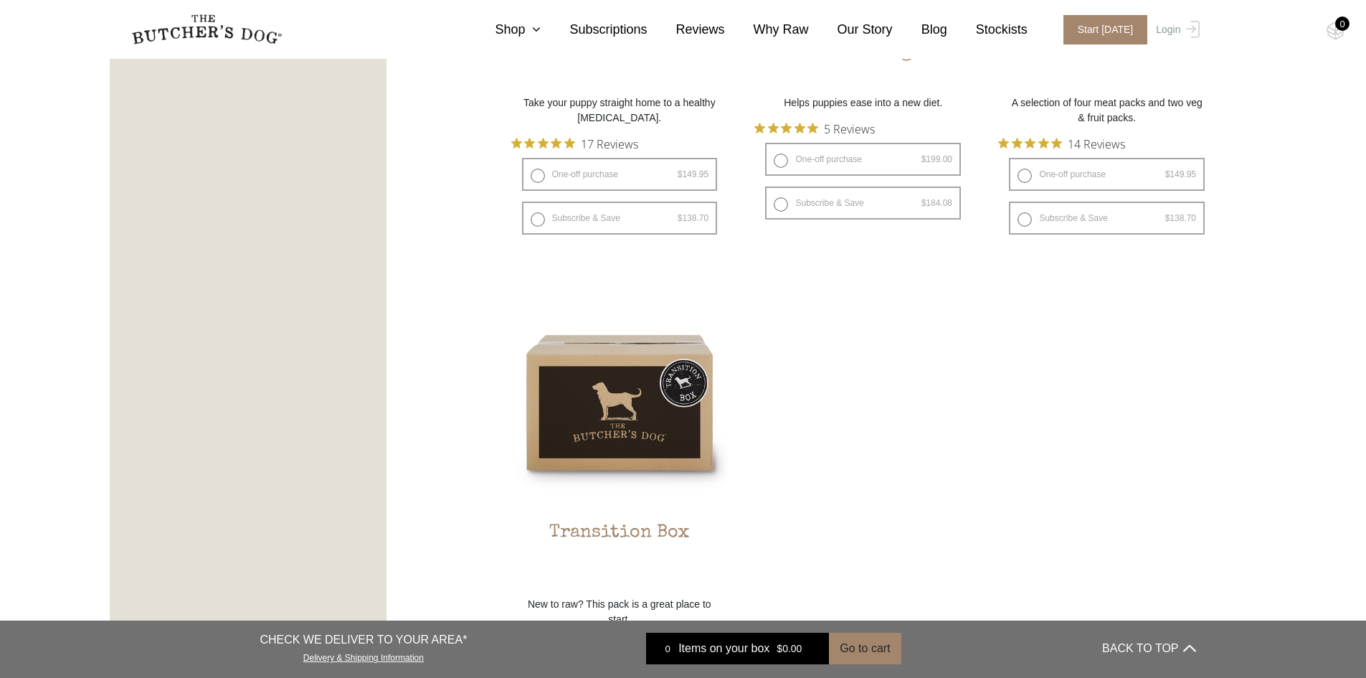
scroll to position [1004, 0]
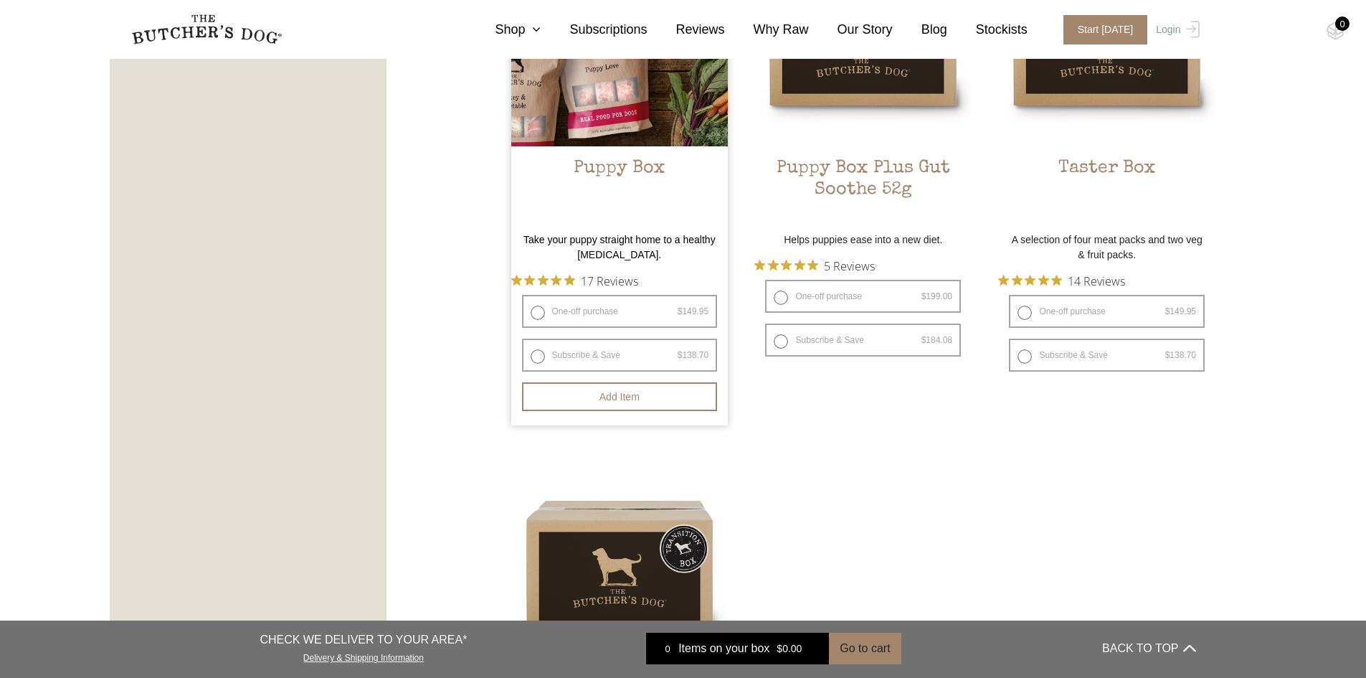
click at [646, 103] on img at bounding box center [619, 37] width 217 height 217
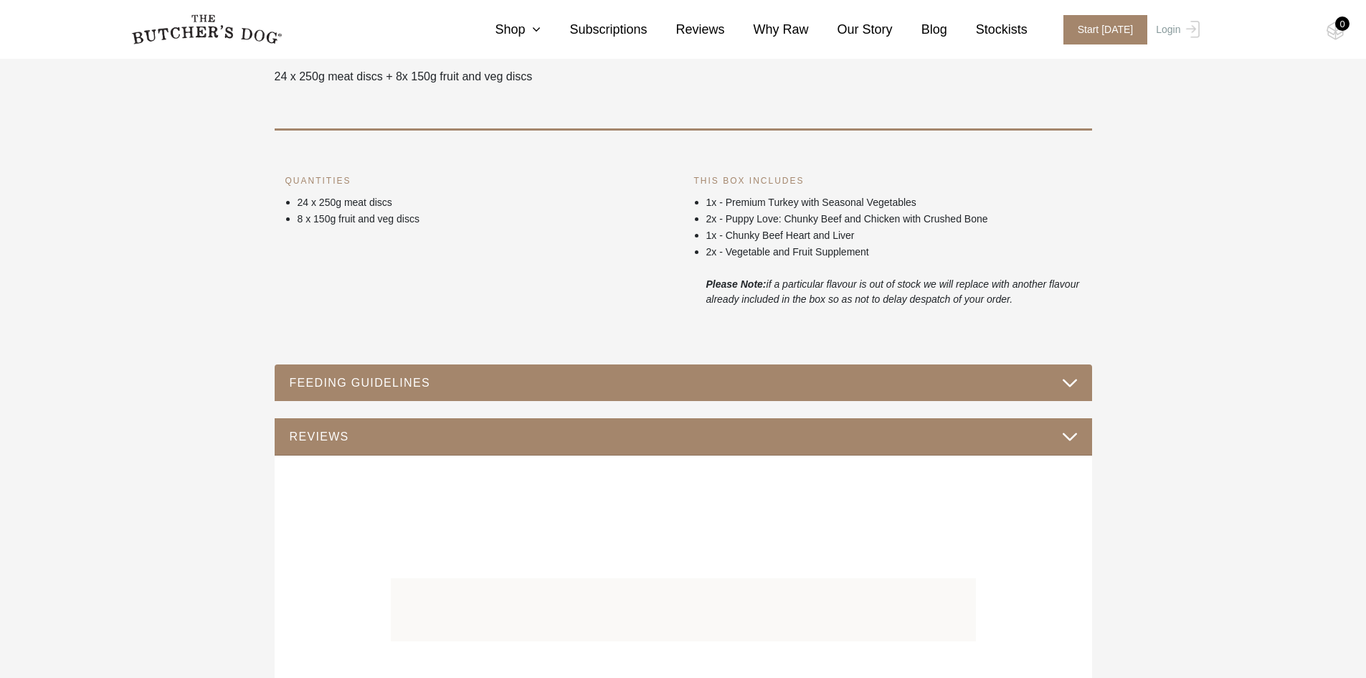
scroll to position [646, 0]
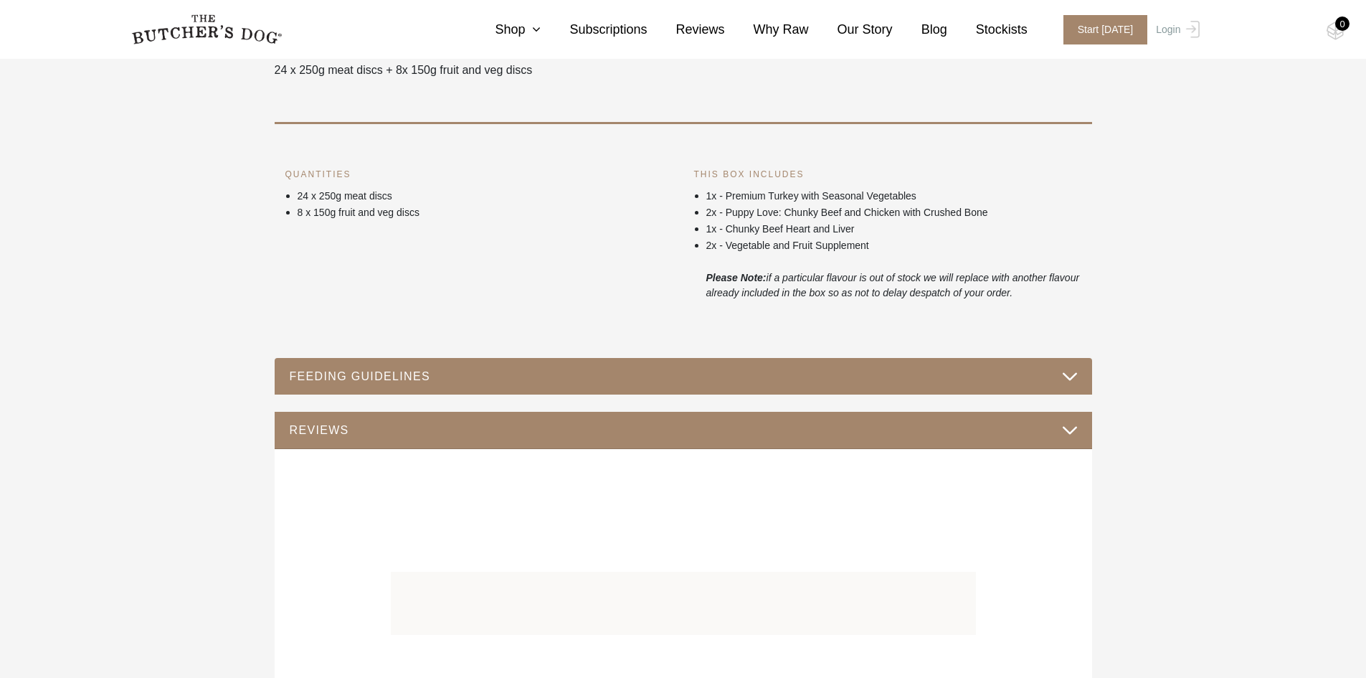
click at [407, 424] on button "REVIEWS" at bounding box center [683, 429] width 789 height 19
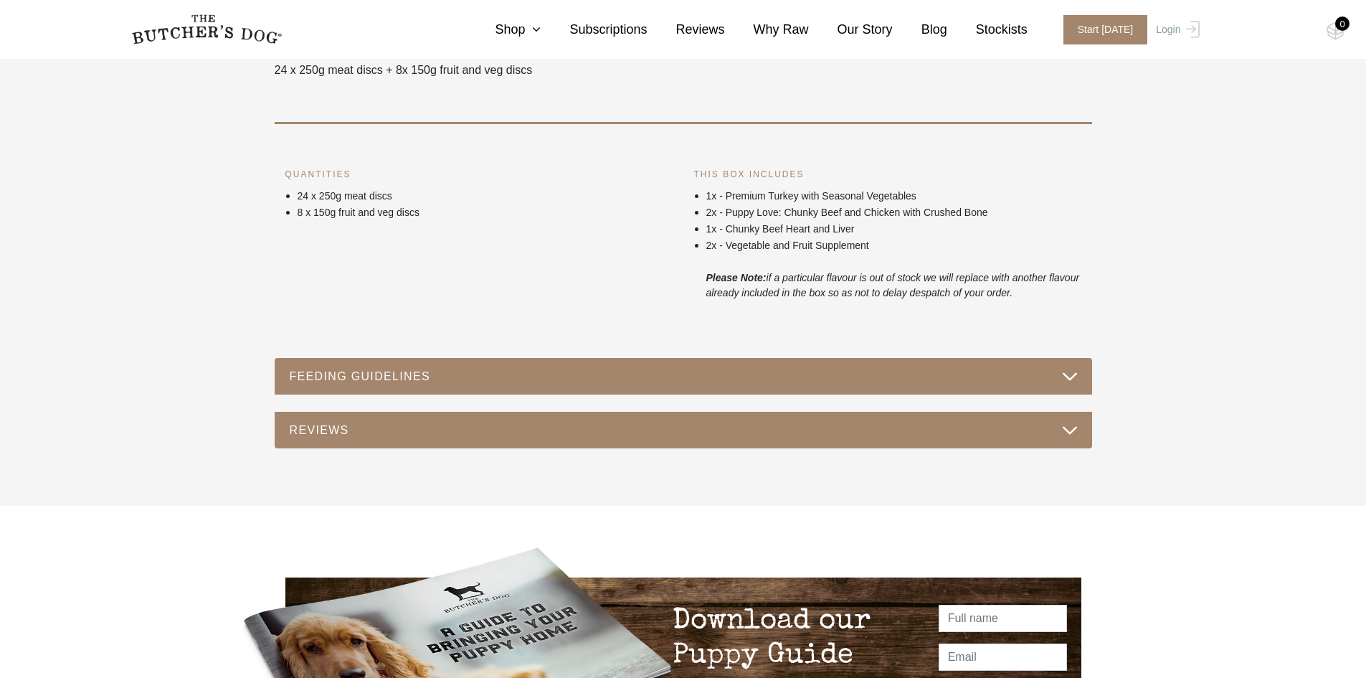
click at [429, 379] on button "FEEDING GUIDELINES" at bounding box center [683, 376] width 789 height 19
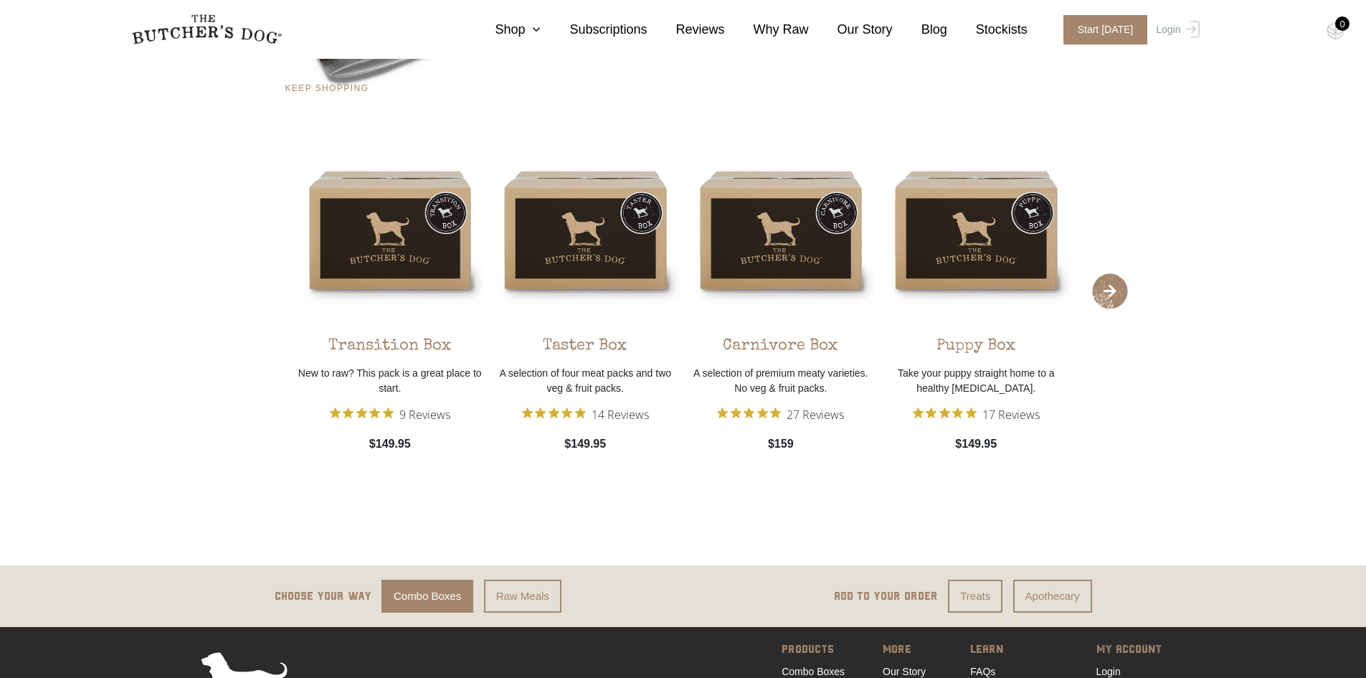
scroll to position [1950, 0]
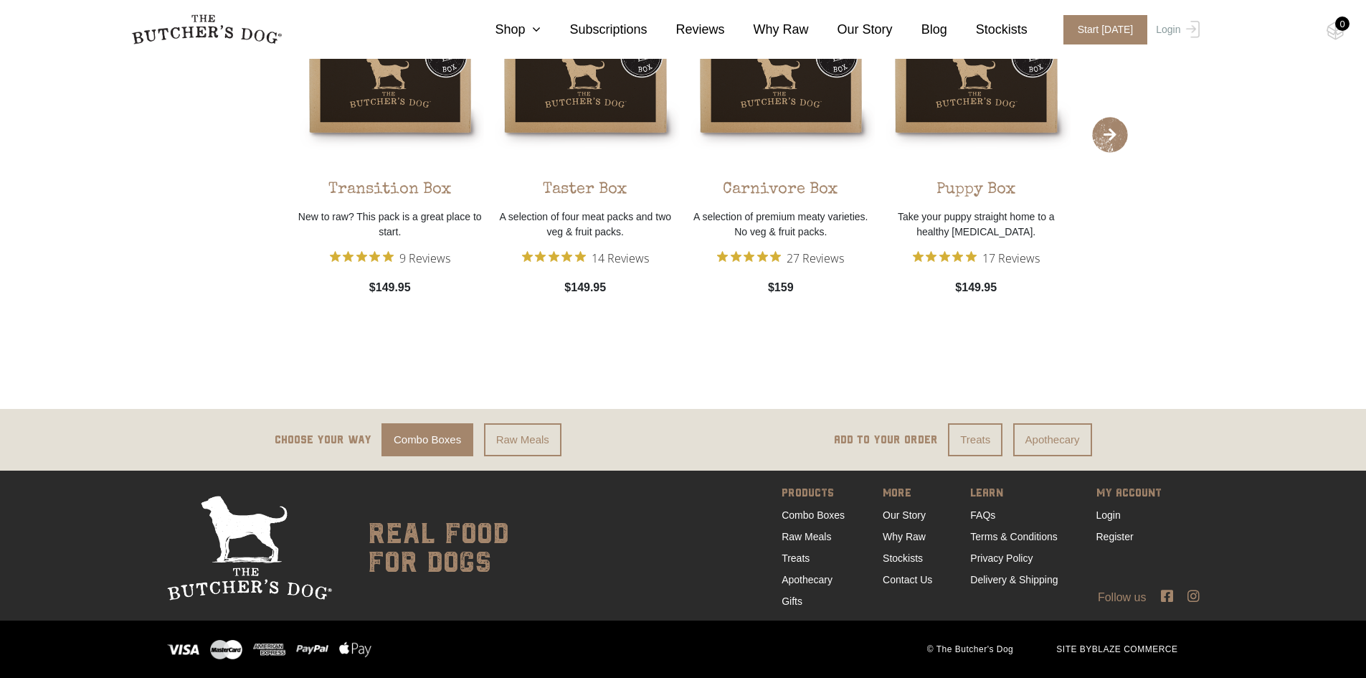
click at [438, 436] on link "Combo Boxes" at bounding box center [428, 440] width 92 height 34
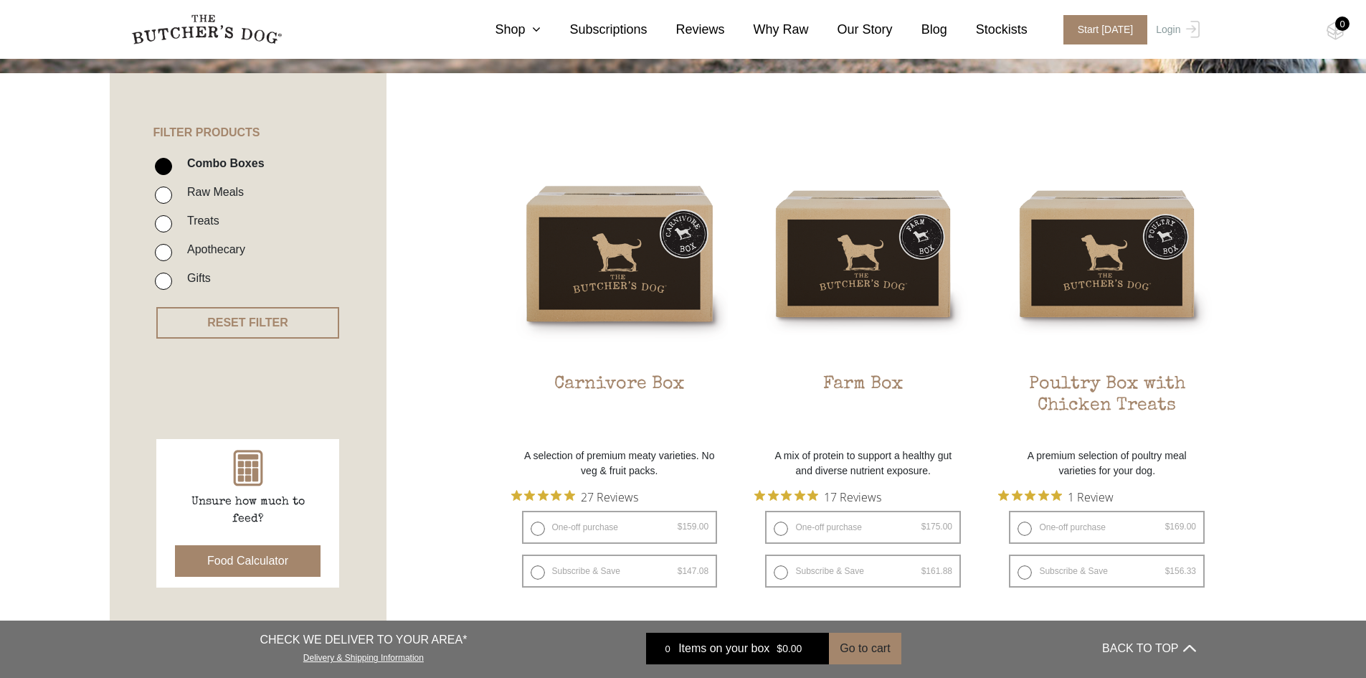
click at [168, 199] on input "Raw Meals" at bounding box center [163, 195] width 17 height 17
checkbox input "true"
click at [164, 164] on input "Combo Boxes" at bounding box center [163, 166] width 17 height 17
checkbox input "false"
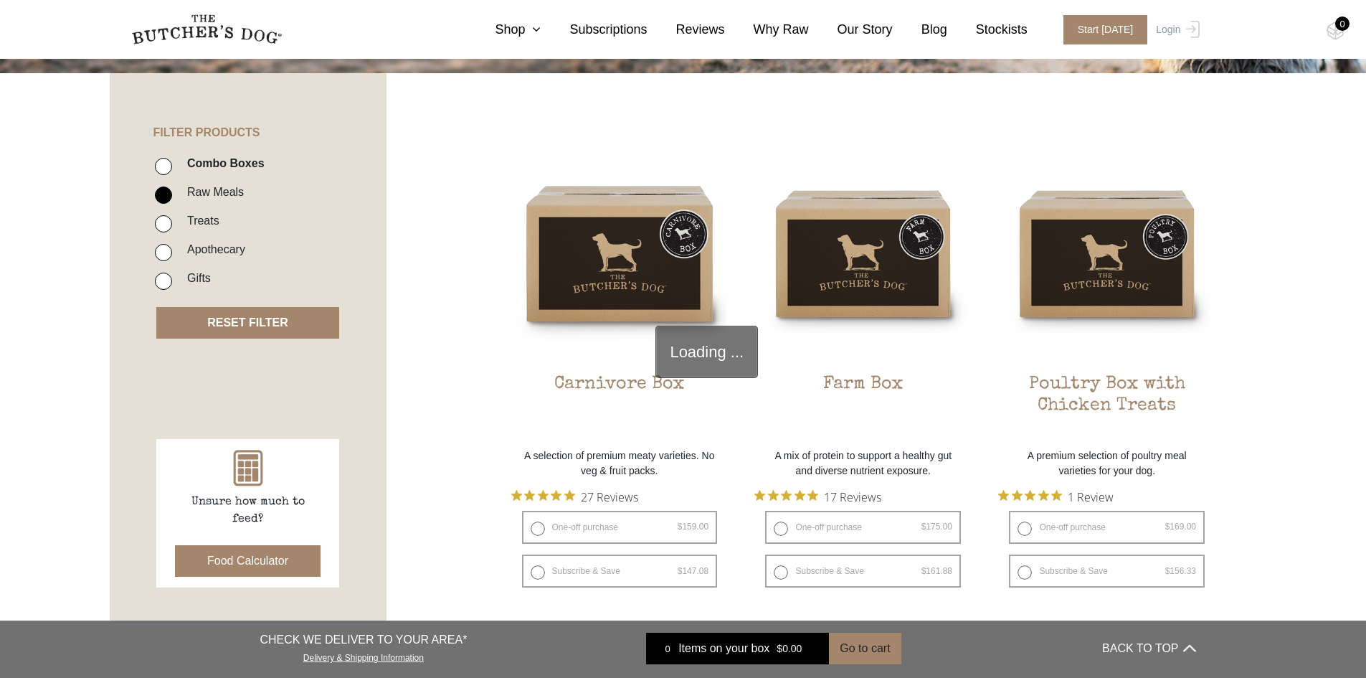
click at [278, 314] on button "RESET FILTER" at bounding box center [247, 323] width 183 height 32
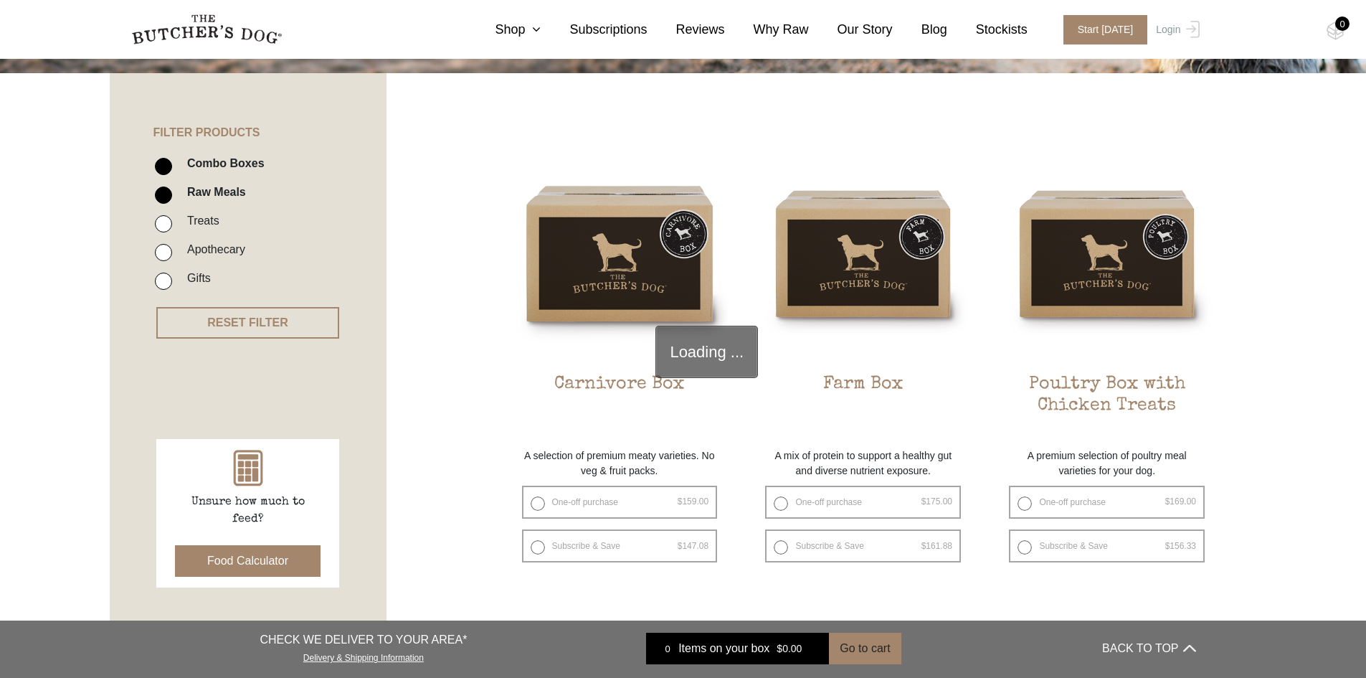
scroll to position [324, 0]
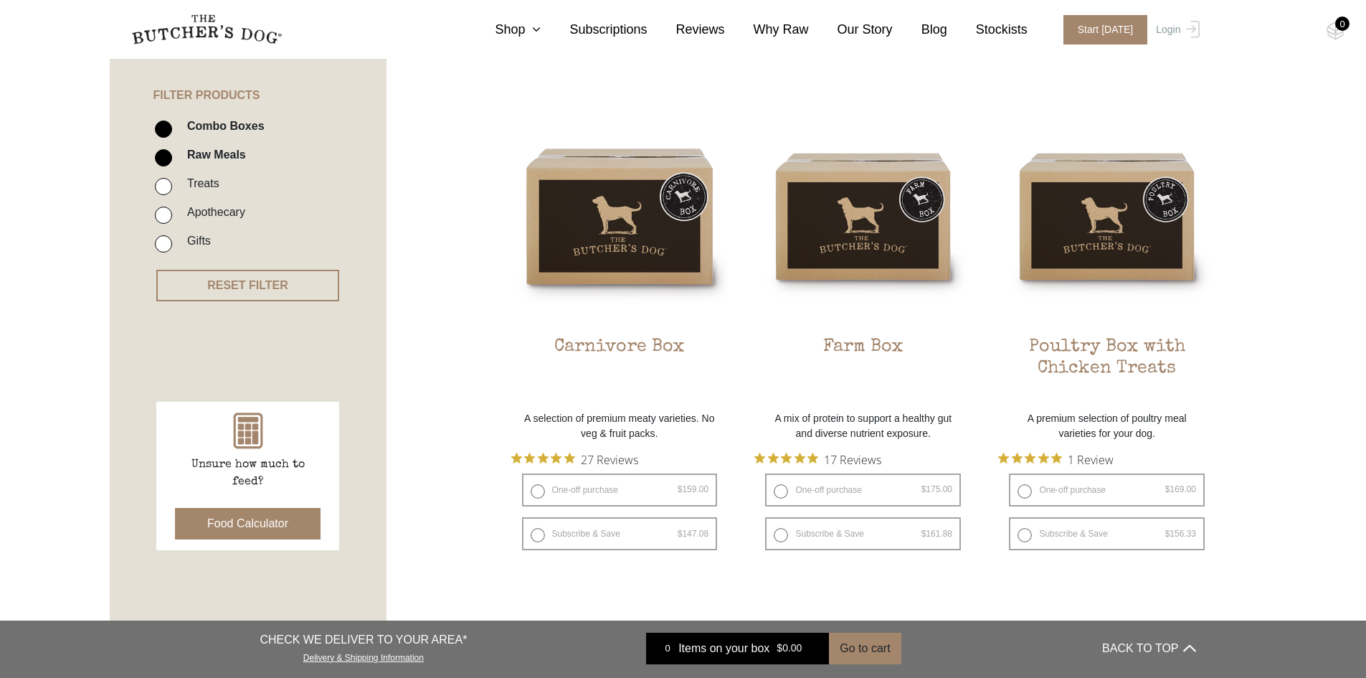
click at [165, 131] on input "Combo Boxes" at bounding box center [163, 129] width 17 height 17
checkbox input "false"
click at [229, 284] on button "RESET FILTER" at bounding box center [247, 286] width 183 height 32
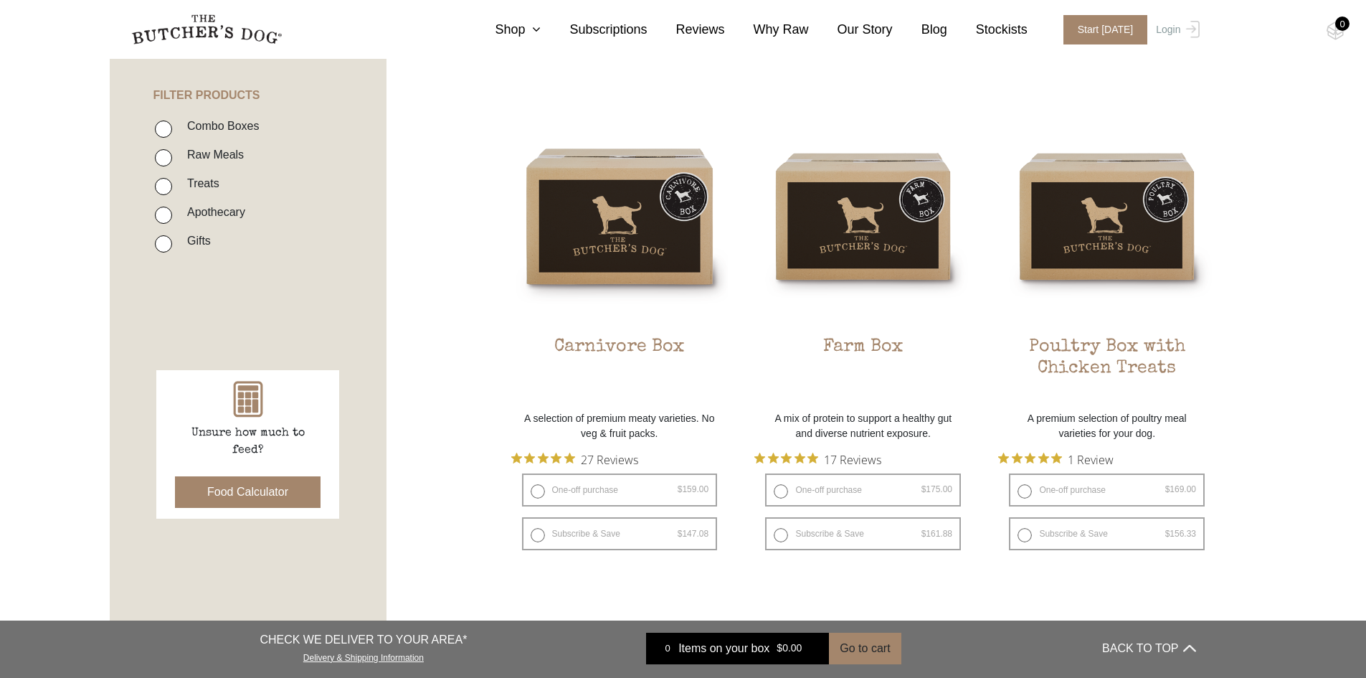
scroll to position [109, 0]
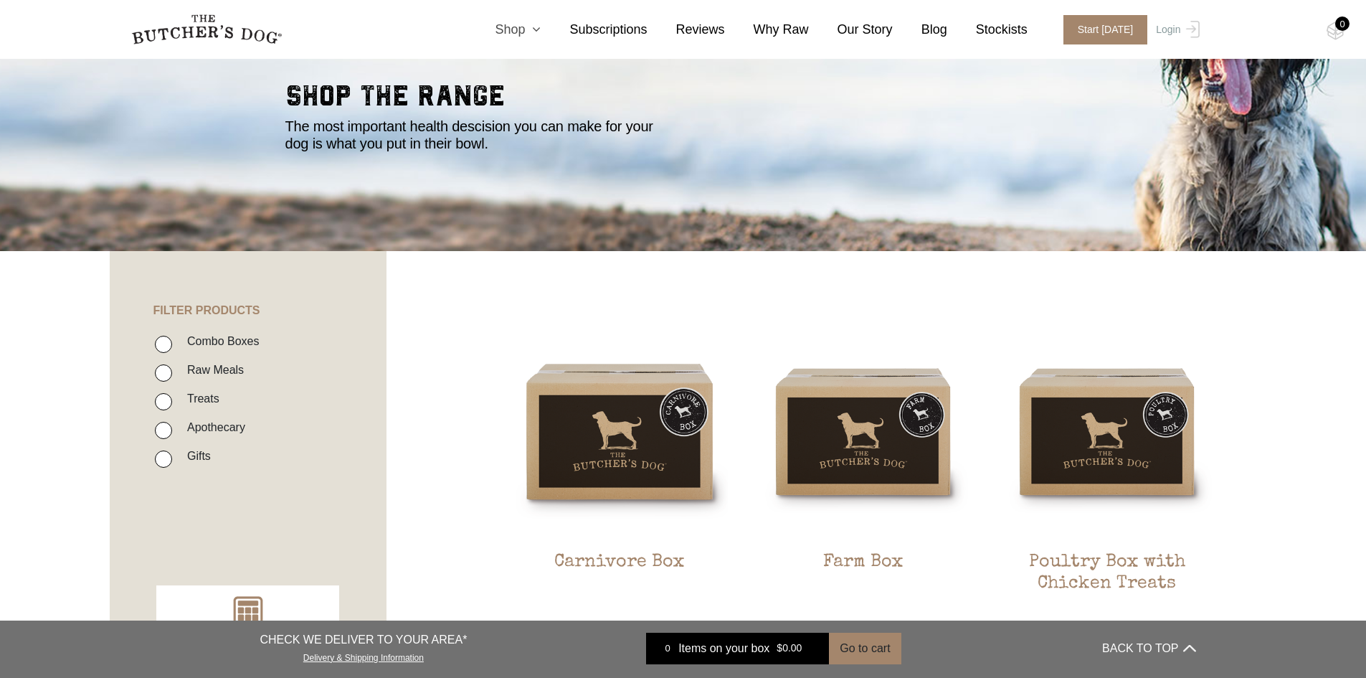
click at [536, 35] on link "Shop" at bounding box center [503, 29] width 75 height 19
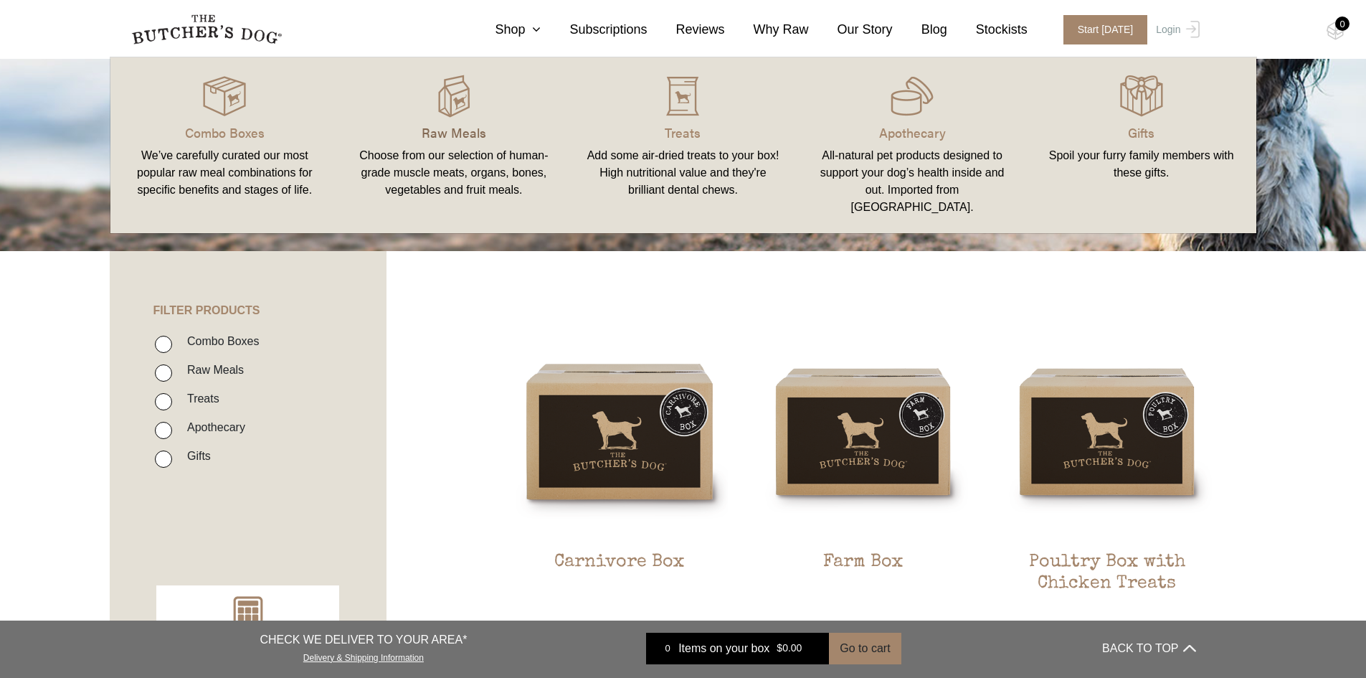
click at [448, 138] on p "Raw Meals" at bounding box center [454, 132] width 195 height 19
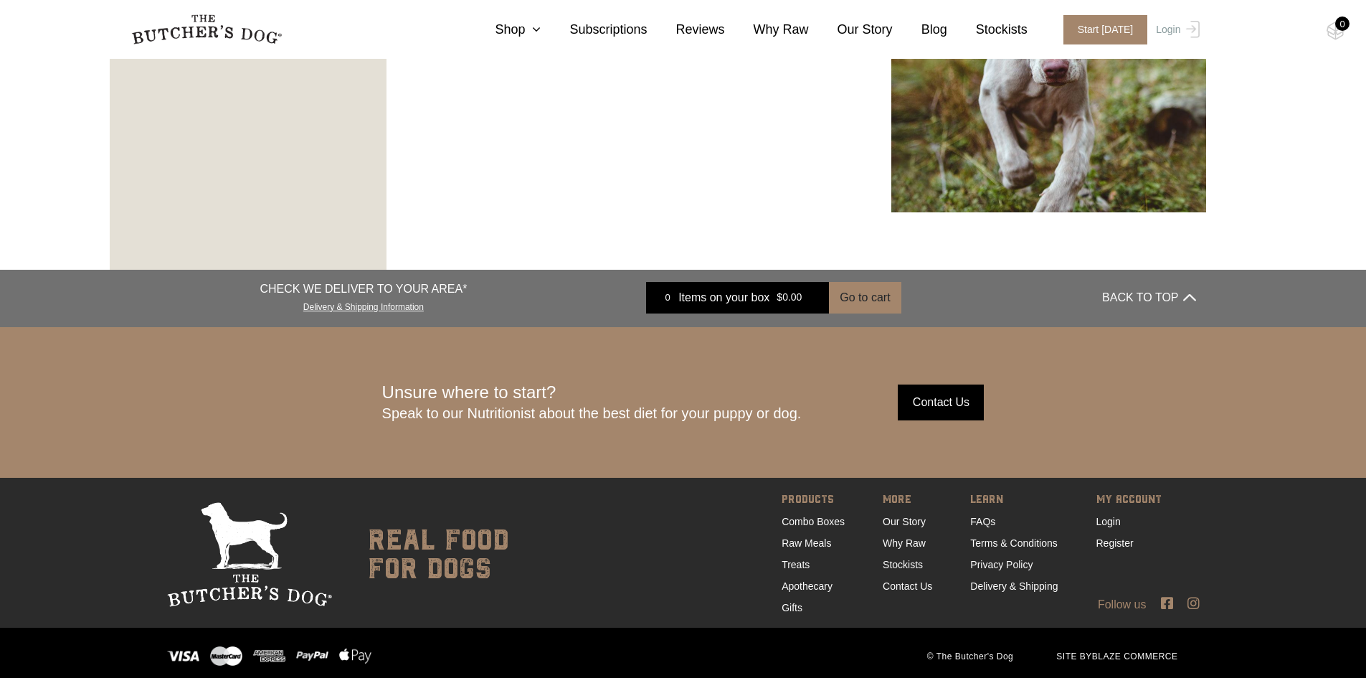
scroll to position [2535, 0]
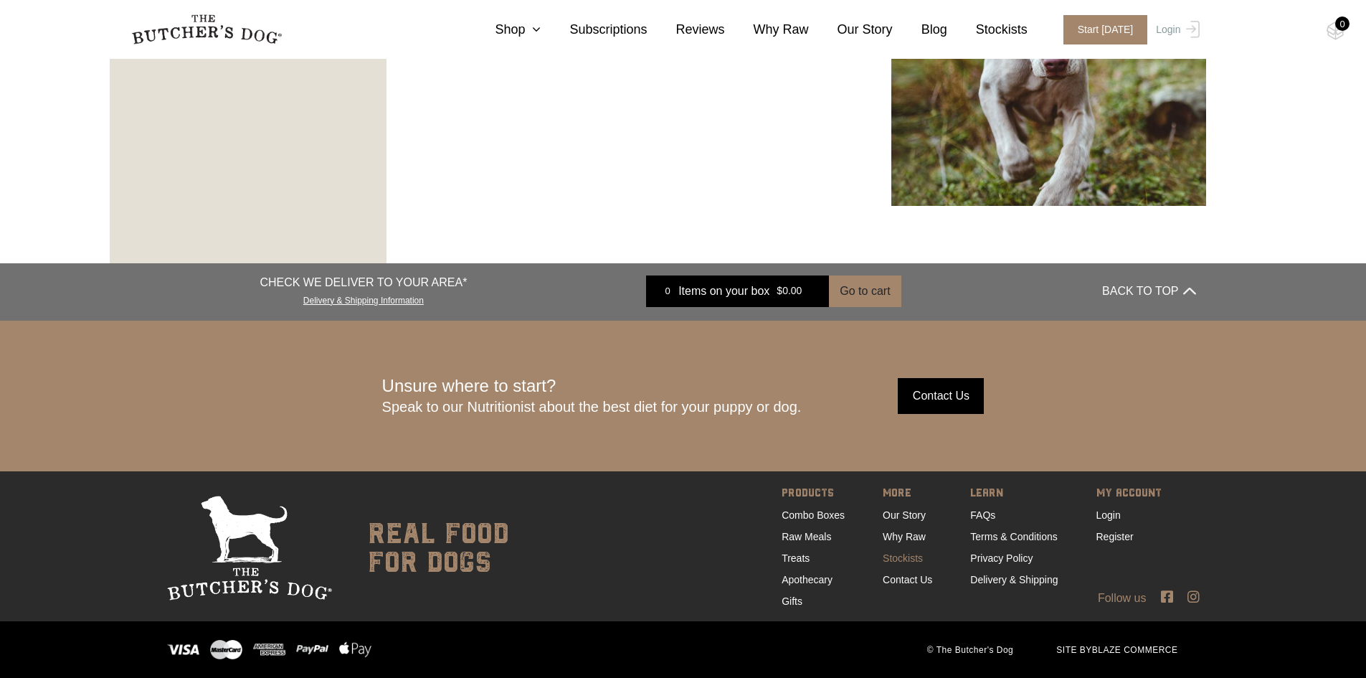
click at [914, 555] on link "Stockists" at bounding box center [903, 557] width 40 height 11
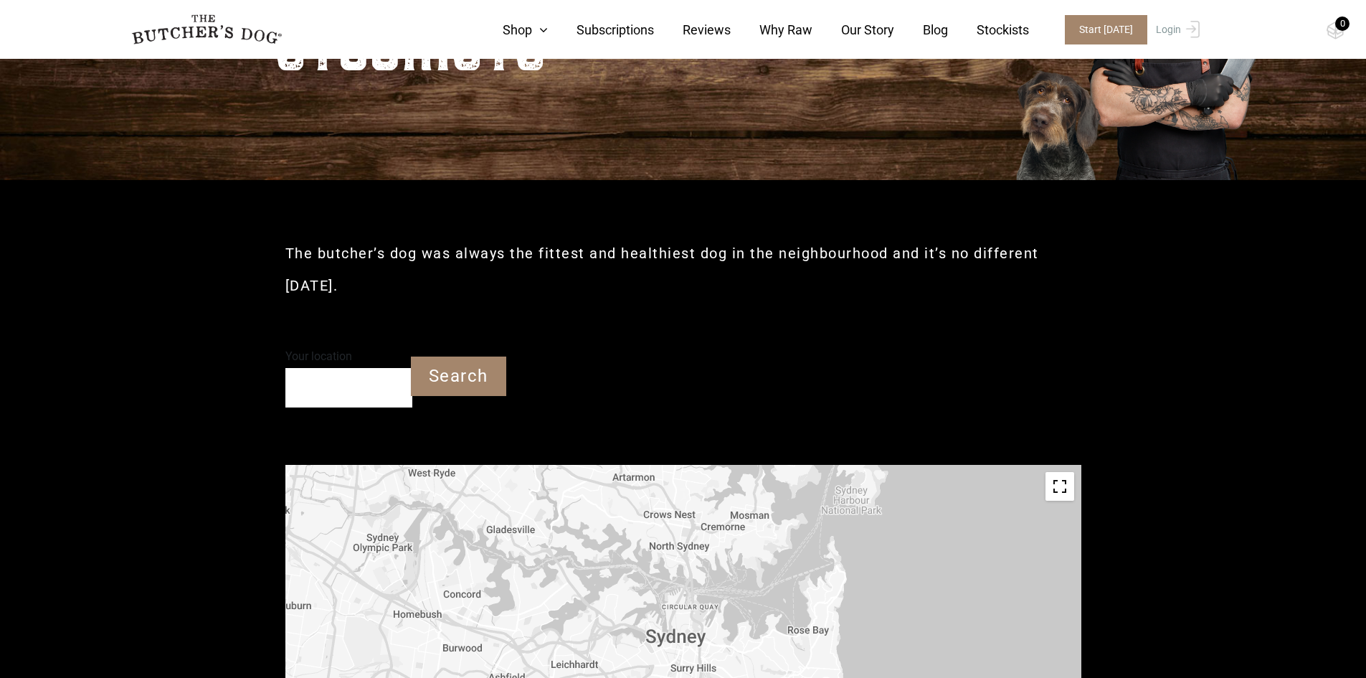
scroll to position [215, 0]
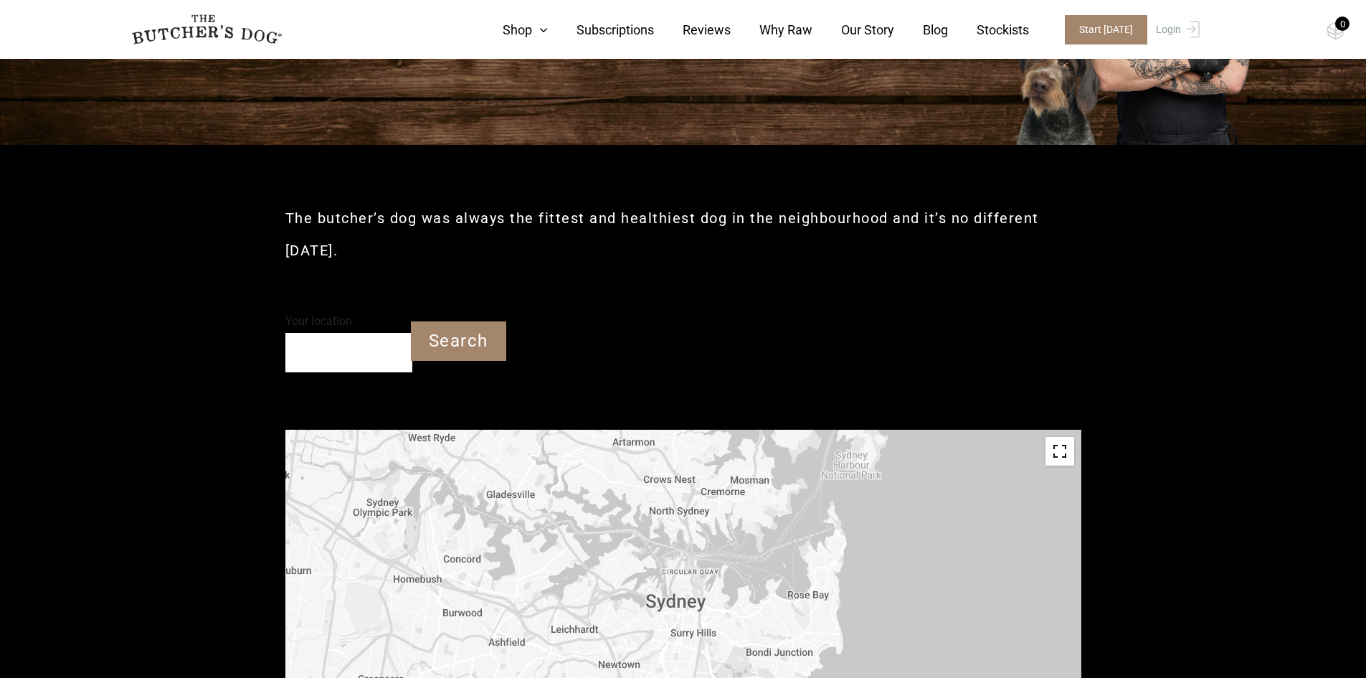
click at [270, 357] on section "The butcher’s dog was always the fittest and healthiest dog in the neighbourhoo…" at bounding box center [683, 535] width 1366 height 780
click at [330, 335] on input "Your location" at bounding box center [348, 352] width 127 height 39
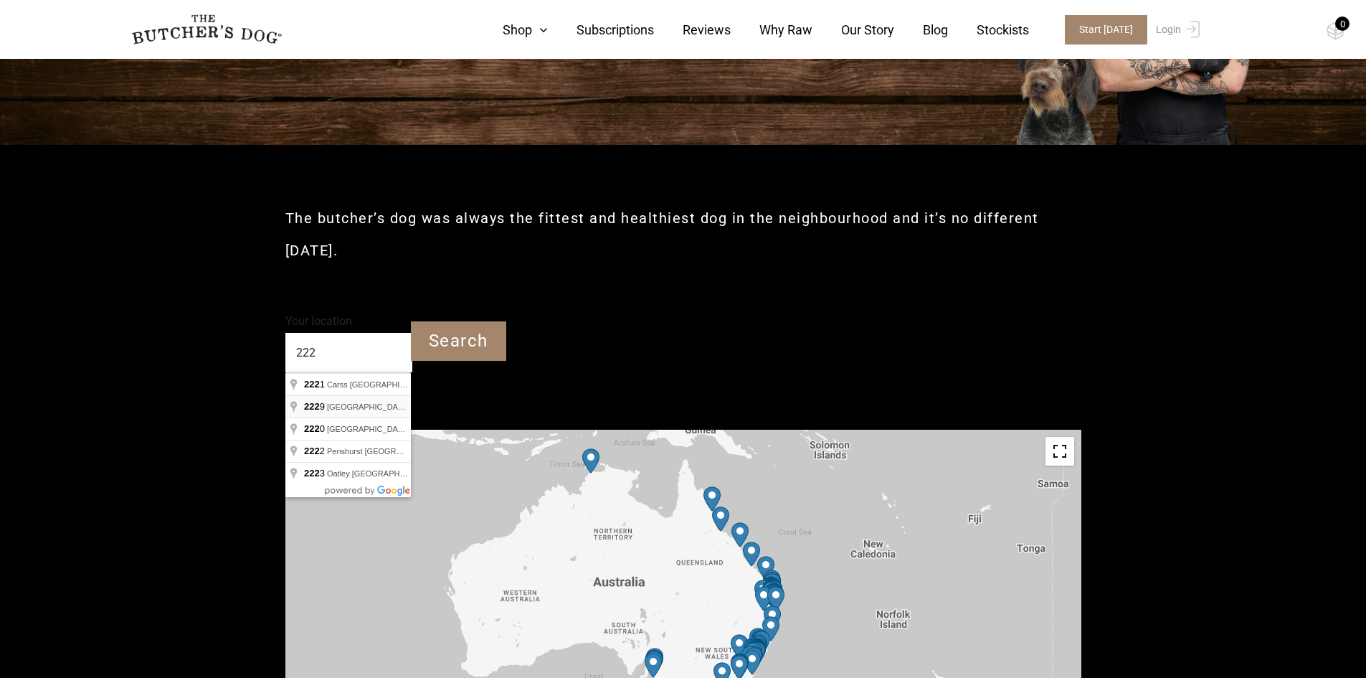
type input "Taren Point NSW 2229"
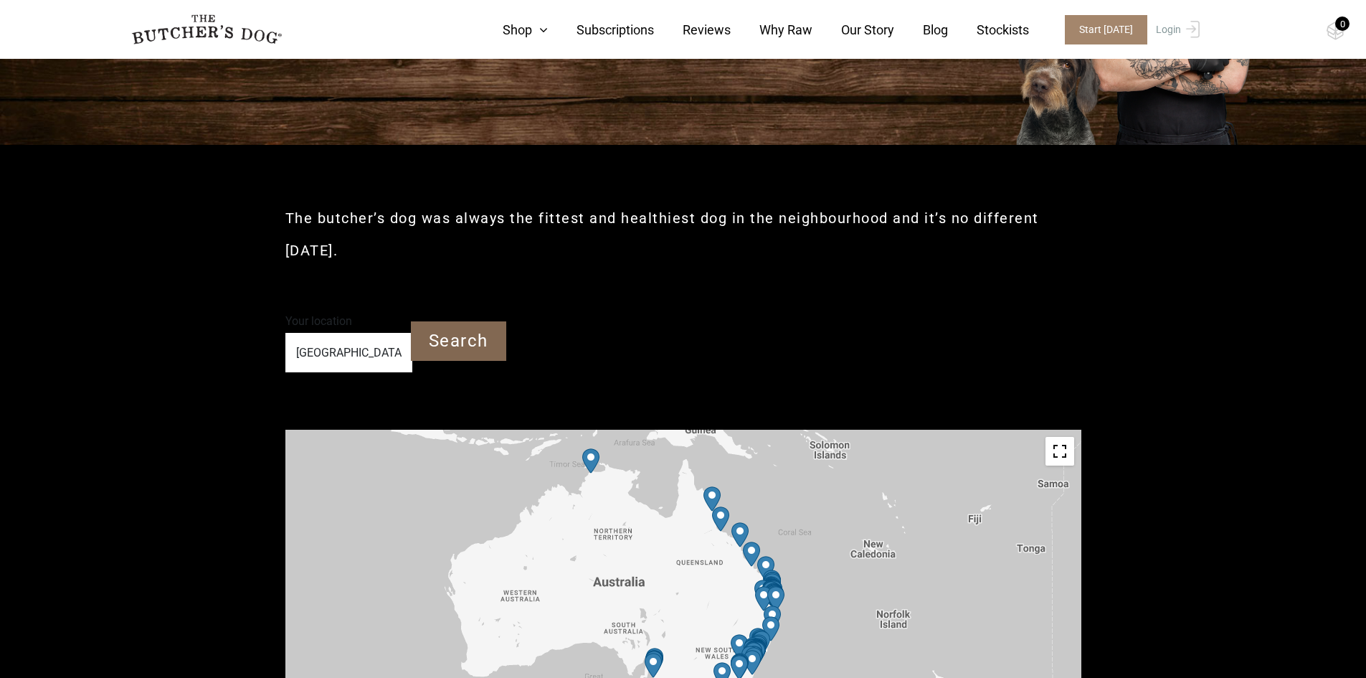
click at [456, 336] on input "Search" at bounding box center [458, 340] width 95 height 39
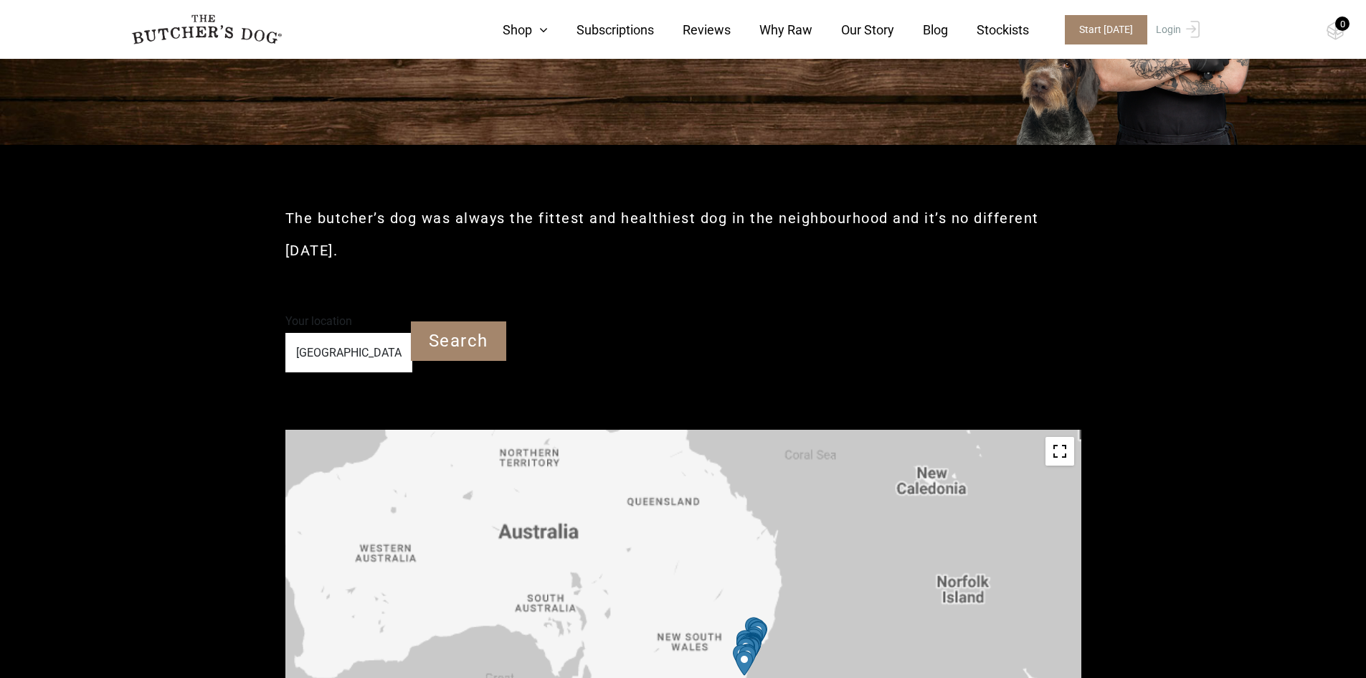
scroll to position [430, 0]
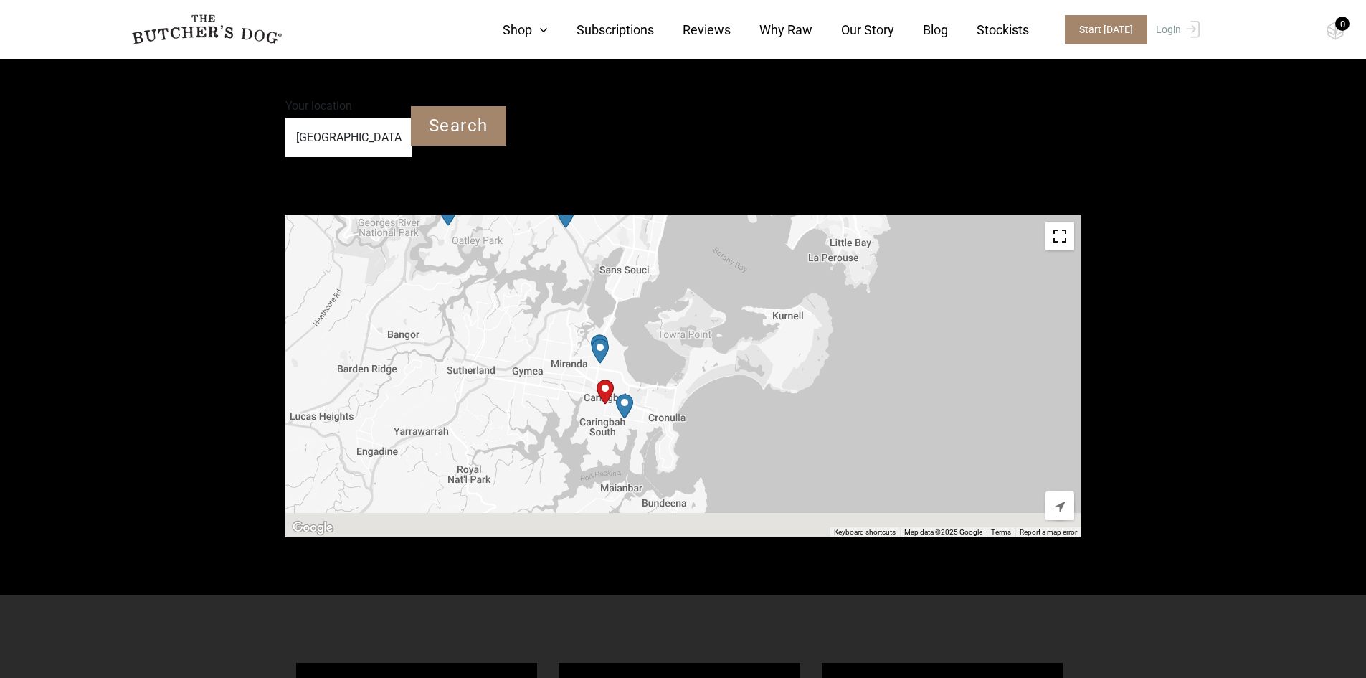
drag, startPoint x: 690, startPoint y: 473, endPoint x: 731, endPoint y: 296, distance: 181.1
click at [731, 296] on div at bounding box center [683, 375] width 796 height 323
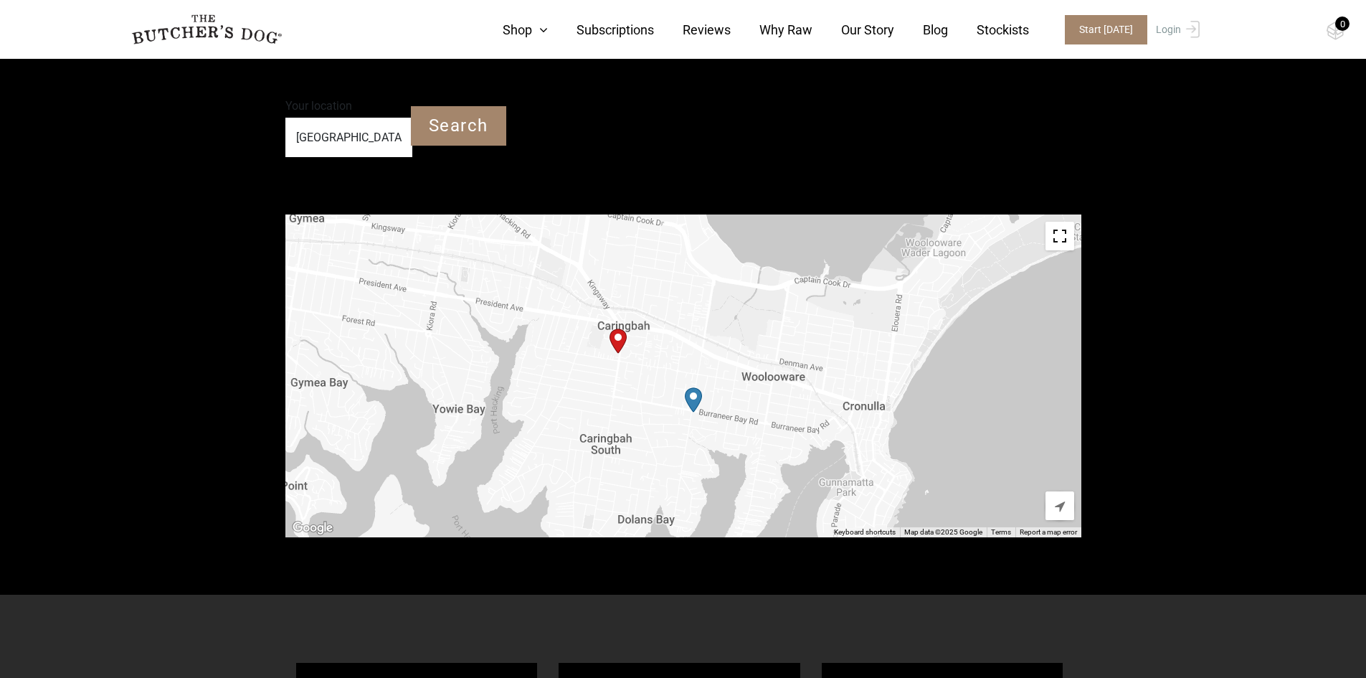
click at [691, 400] on img "Farmgate to Plate" at bounding box center [693, 399] width 17 height 25
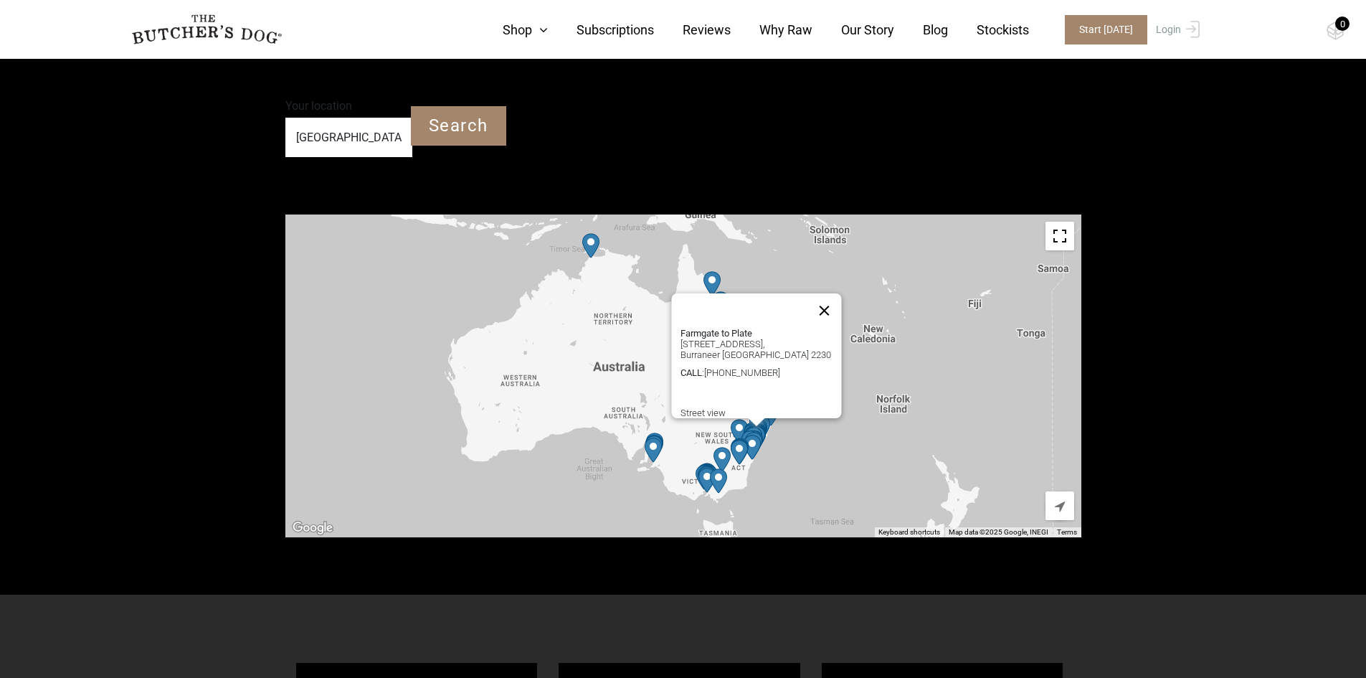
click at [832, 298] on button "Close" at bounding box center [824, 310] width 34 height 34
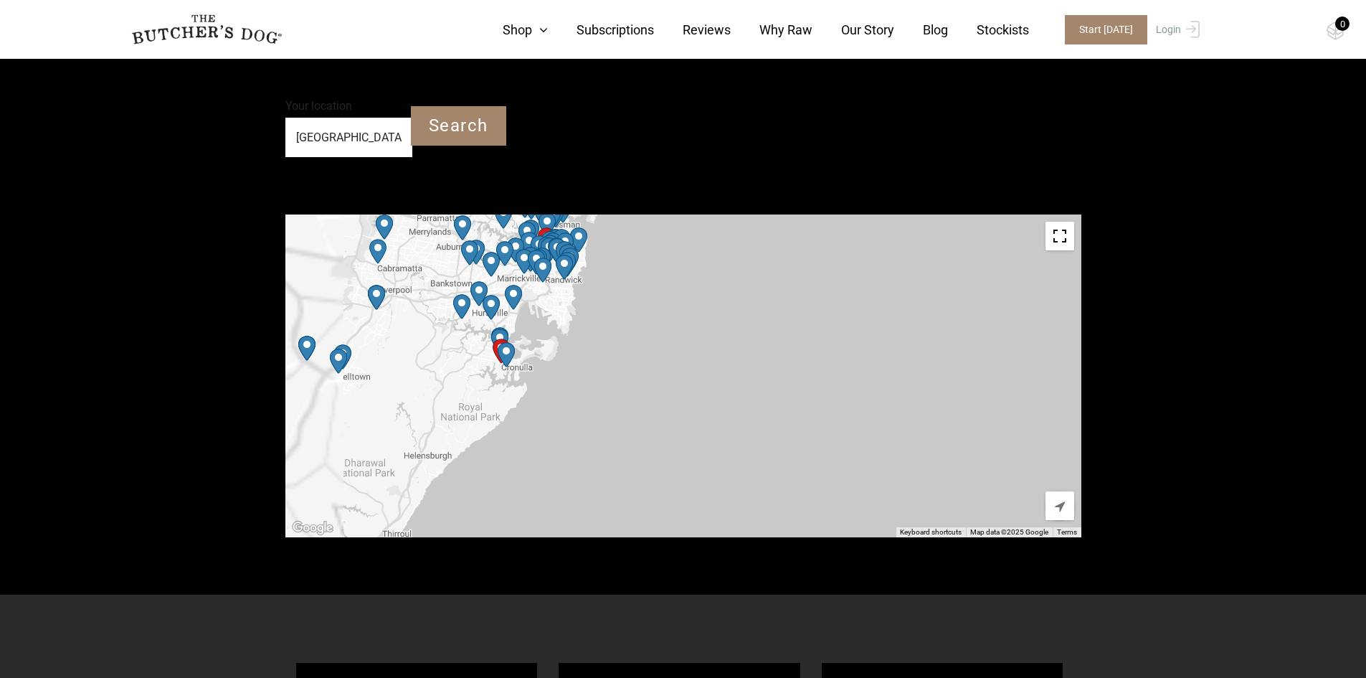
drag, startPoint x: 344, startPoint y: 388, endPoint x: 651, endPoint y: 398, distance: 307.2
click at [651, 398] on div at bounding box center [683, 375] width 796 height 323
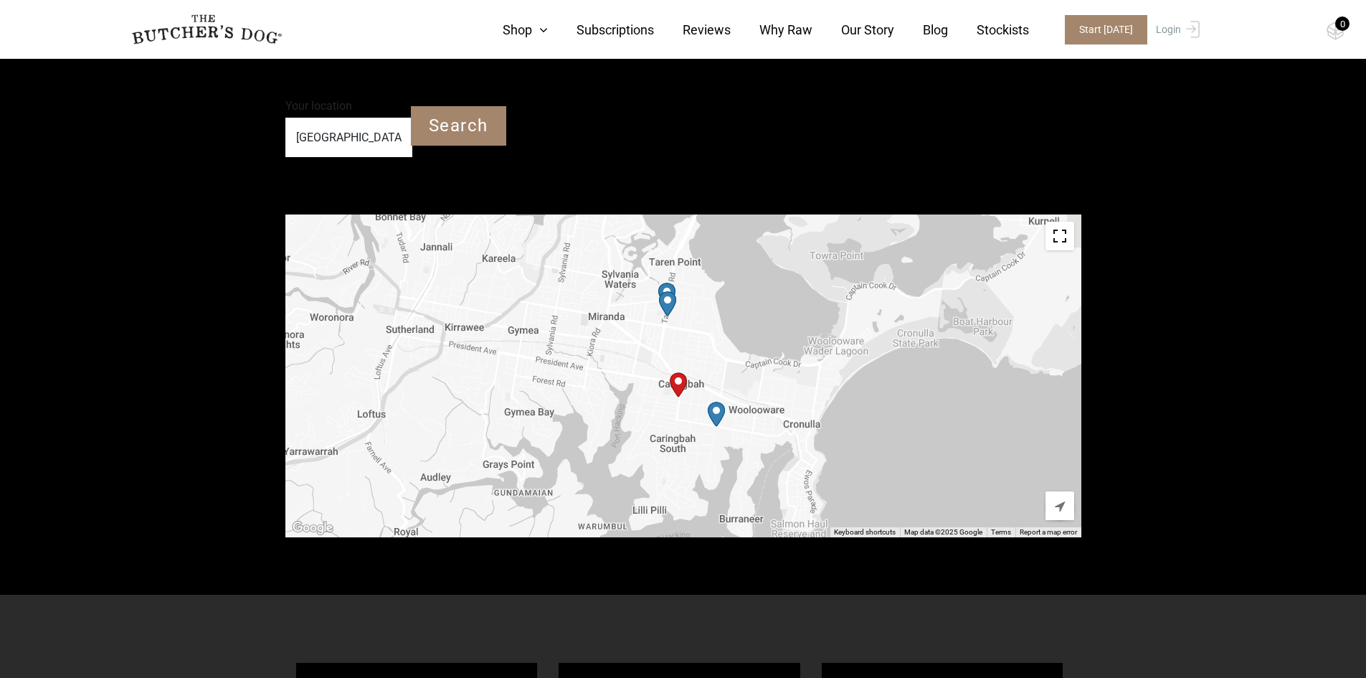
drag, startPoint x: 660, startPoint y: 424, endPoint x: 577, endPoint y: 356, distance: 107.6
click at [577, 356] on div at bounding box center [683, 375] width 796 height 323
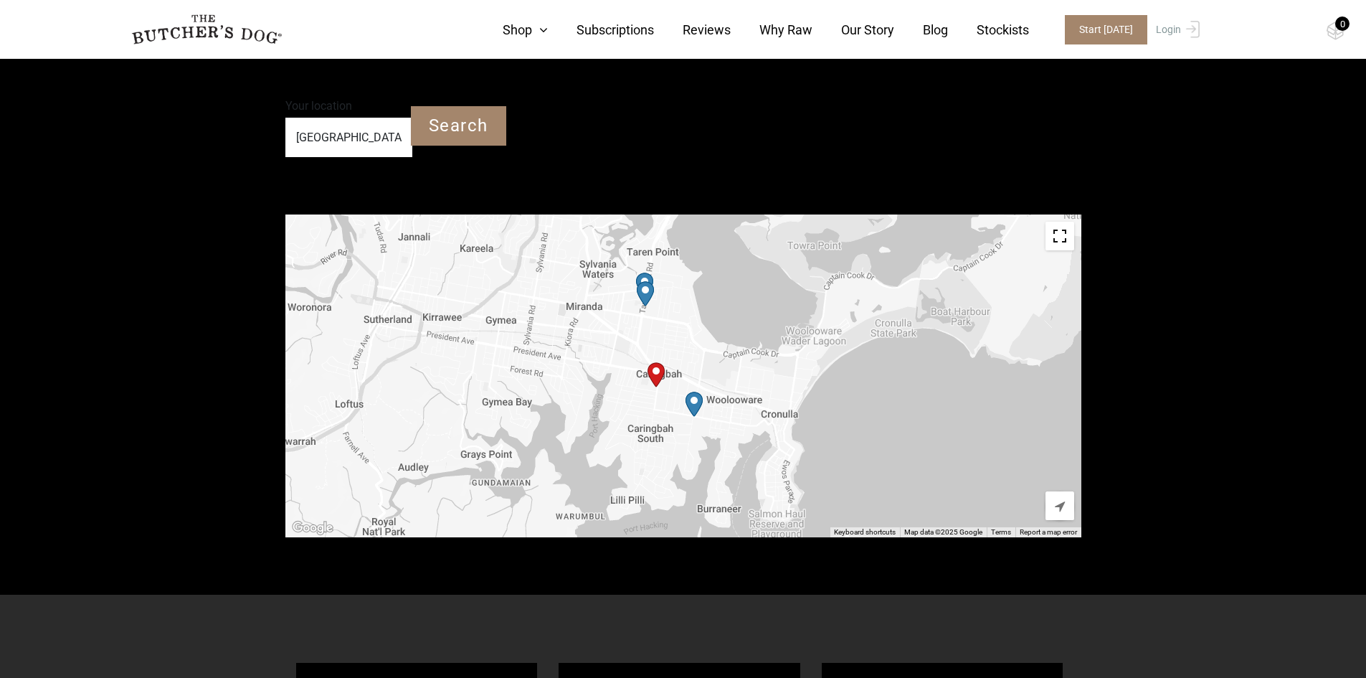
click at [647, 304] on img "PetO Caringbah" at bounding box center [645, 293] width 17 height 25
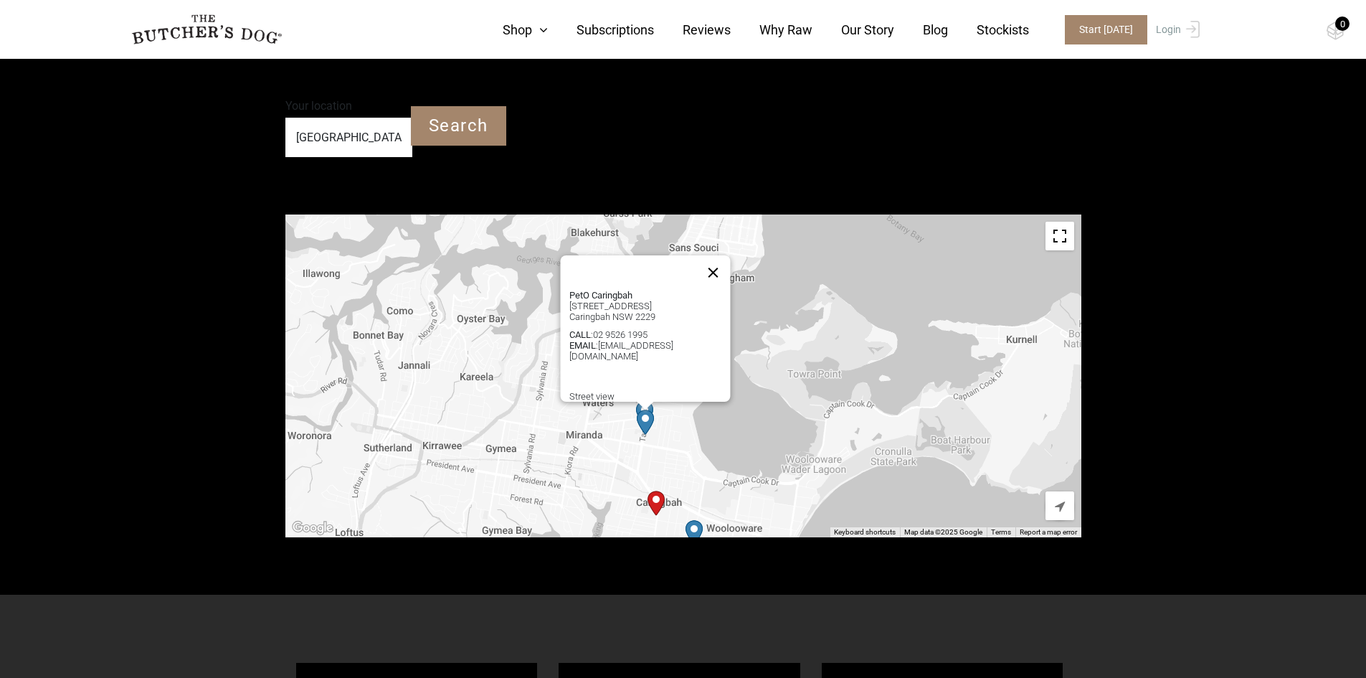
click at [714, 274] on button "Close" at bounding box center [713, 272] width 34 height 34
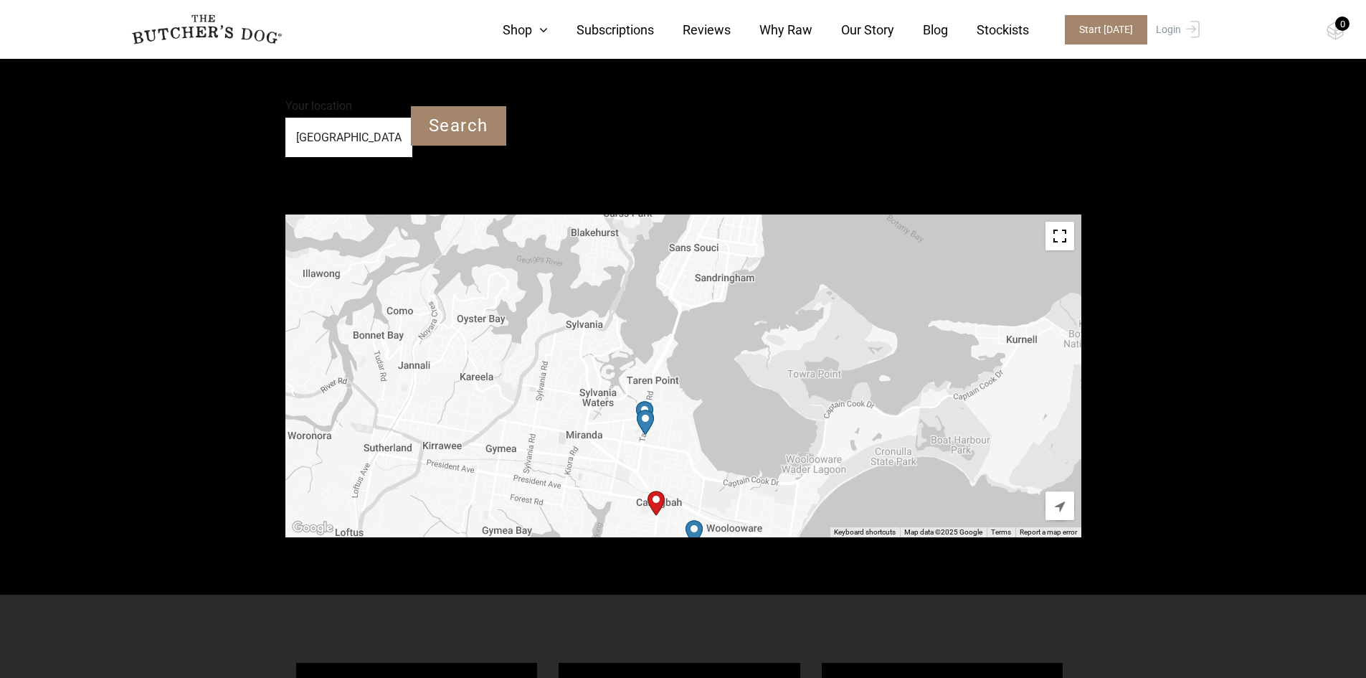
click at [643, 406] on img "Petbarn – Caringbah" at bounding box center [644, 413] width 17 height 25
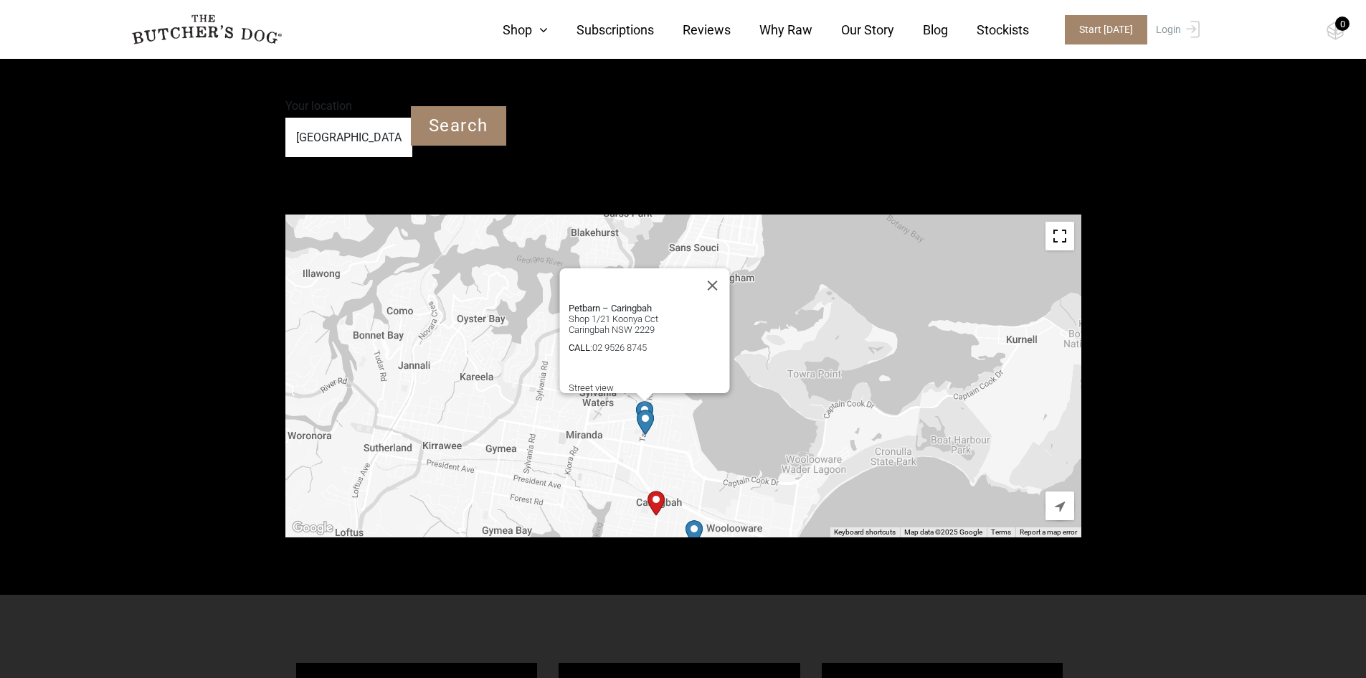
click at [520, 31] on link "Shop" at bounding box center [511, 29] width 74 height 19
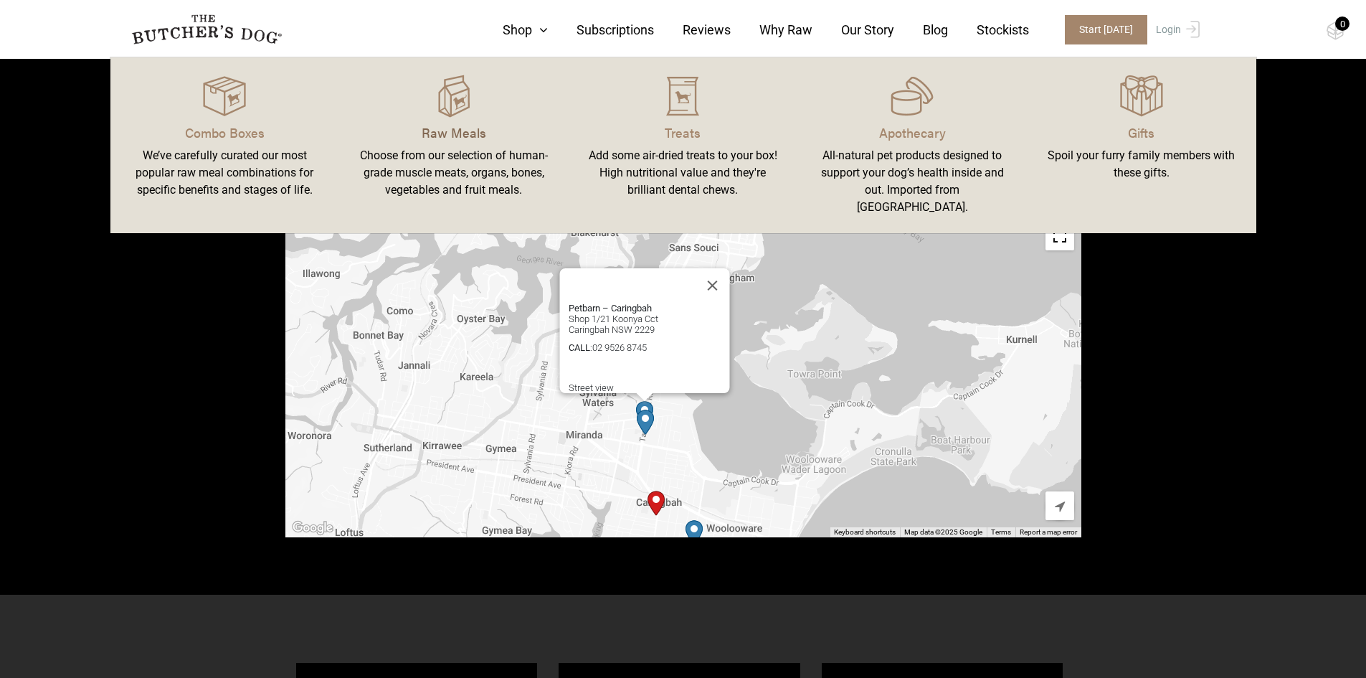
click at [432, 123] on p "Raw Meals" at bounding box center [454, 132] width 195 height 19
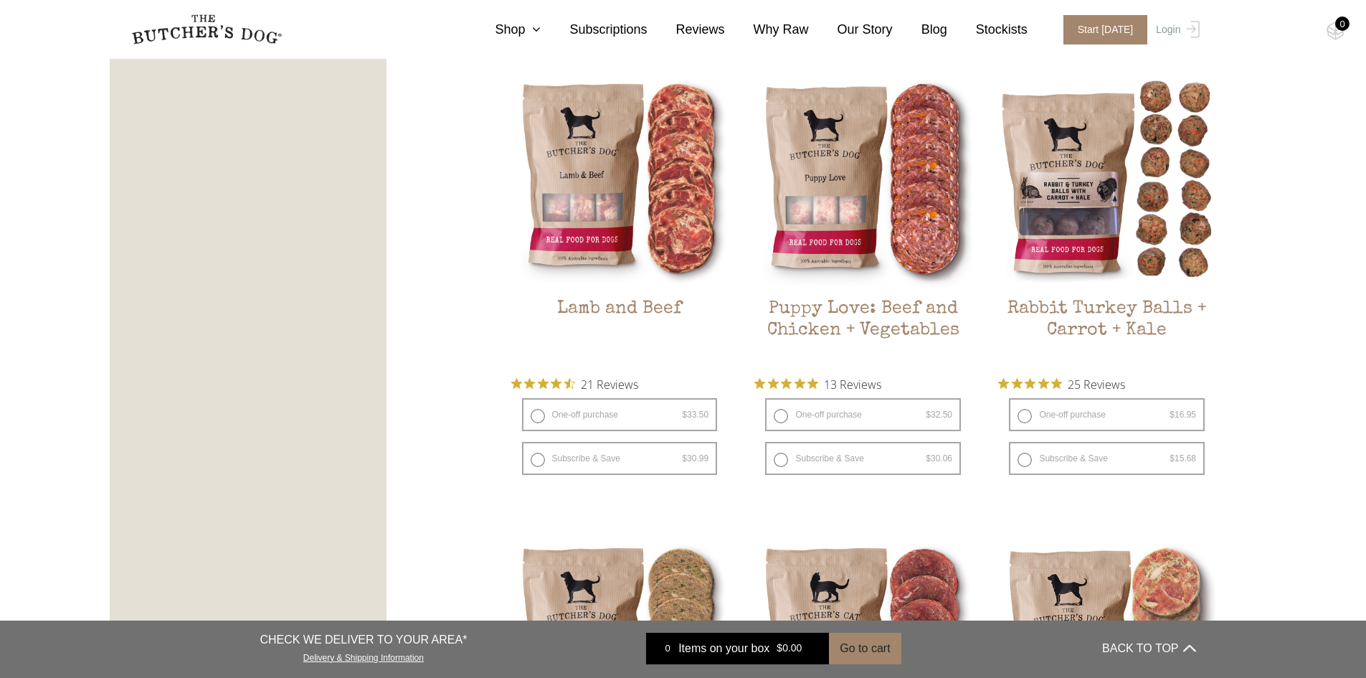
scroll to position [1291, 0]
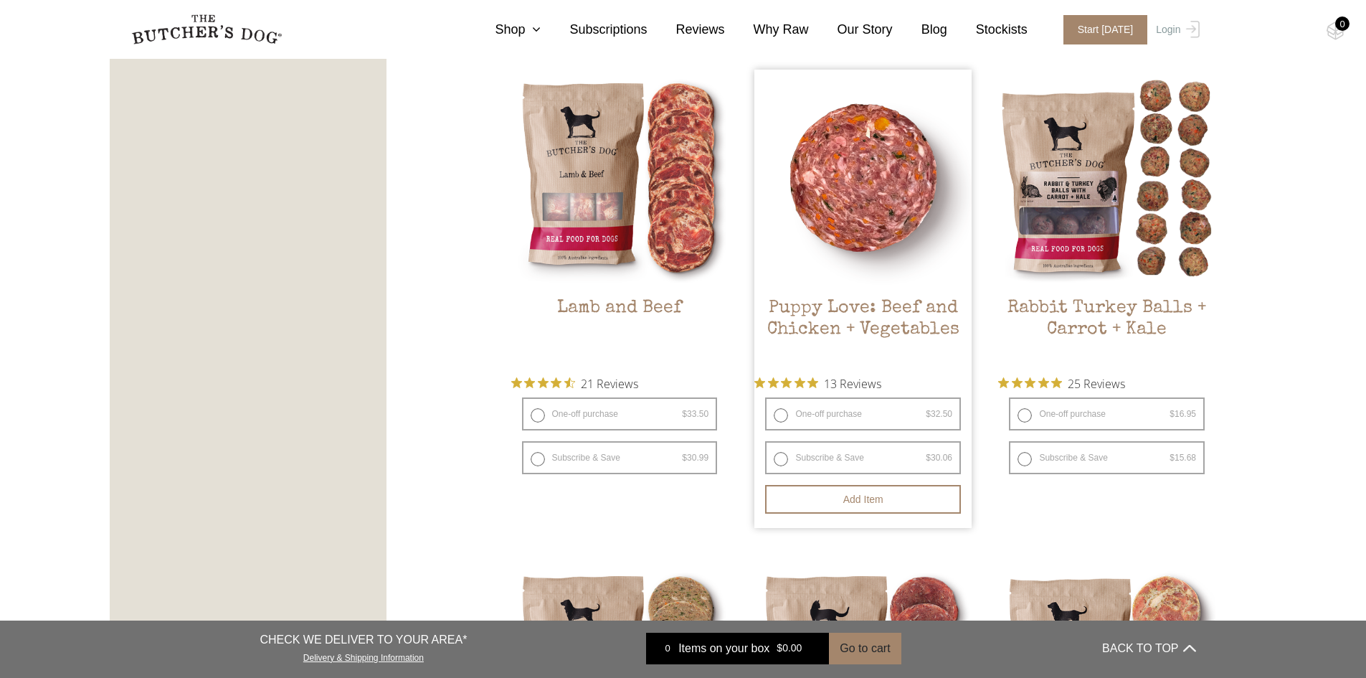
click at [841, 219] on img at bounding box center [863, 178] width 217 height 217
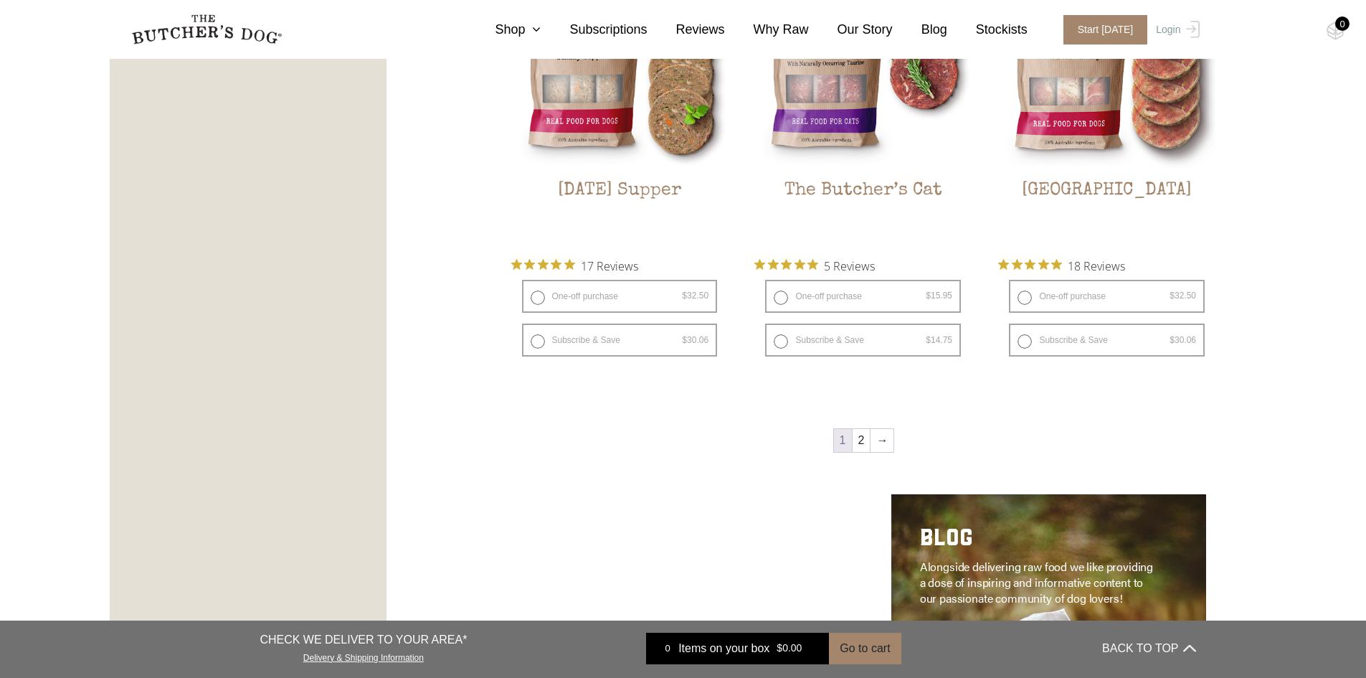
scroll to position [1865, 0]
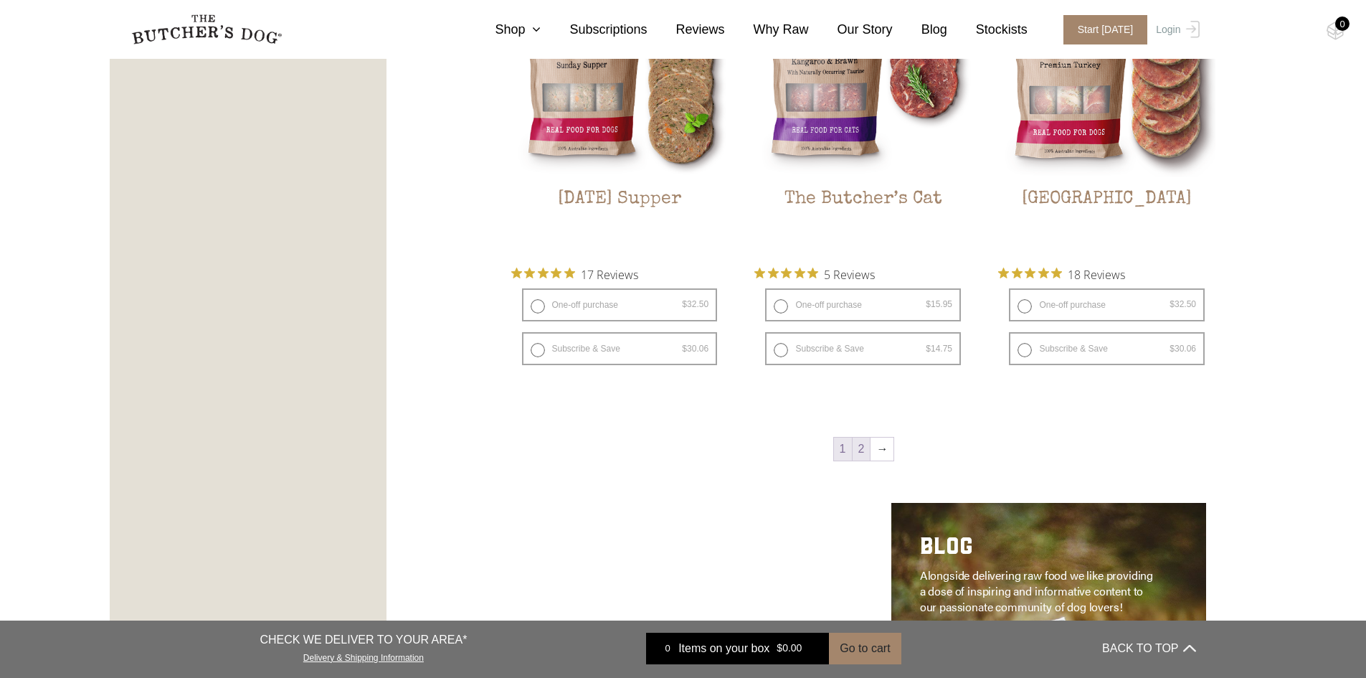
click at [867, 440] on link "2" at bounding box center [862, 449] width 18 height 23
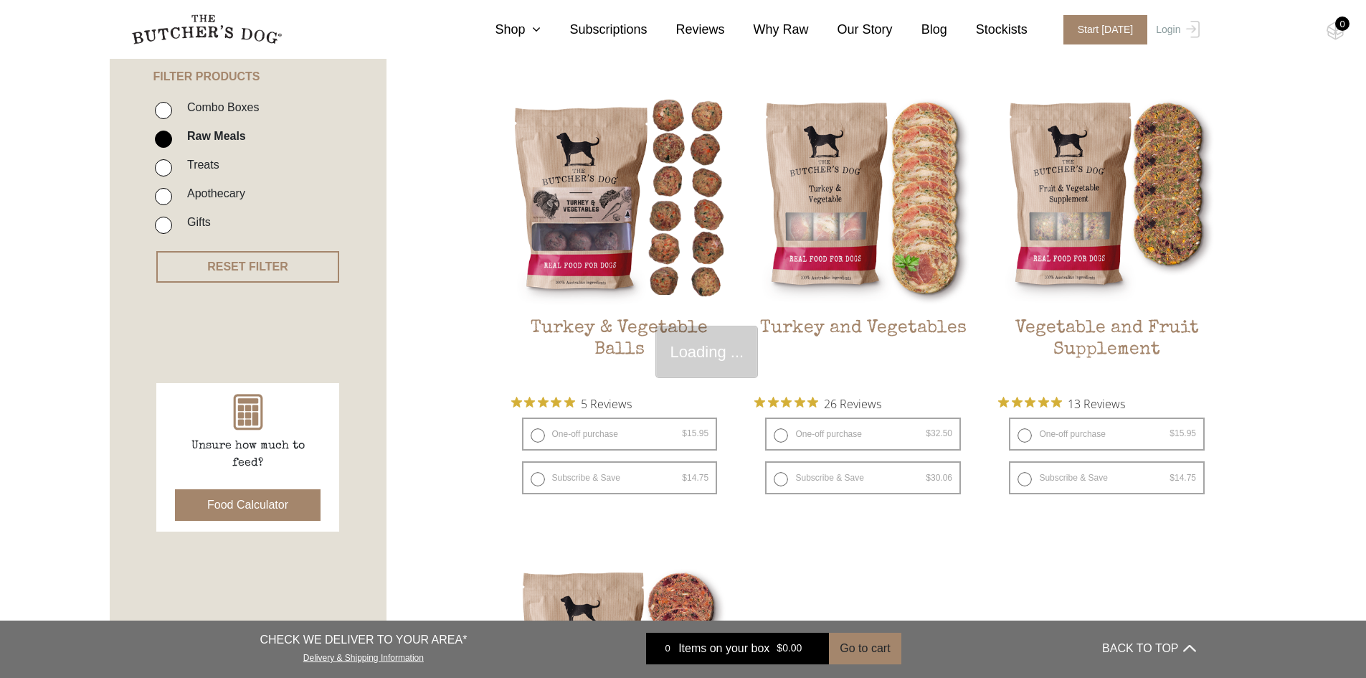
scroll to position [324, 0]
